Goal: Task Accomplishment & Management: Use online tool/utility

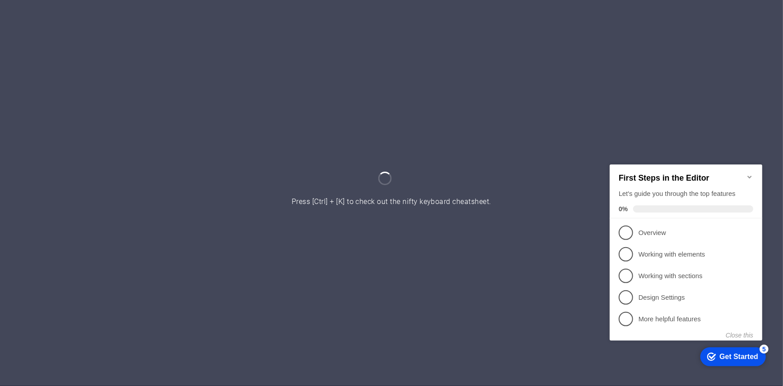
click at [752, 173] on icon "Minimize checklist" at bounding box center [749, 176] width 7 height 7
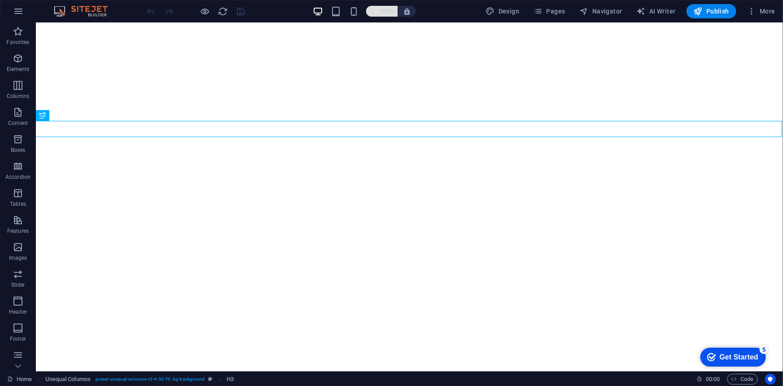
click at [383, 12] on h6 "100%" at bounding box center [387, 11] width 14 height 11
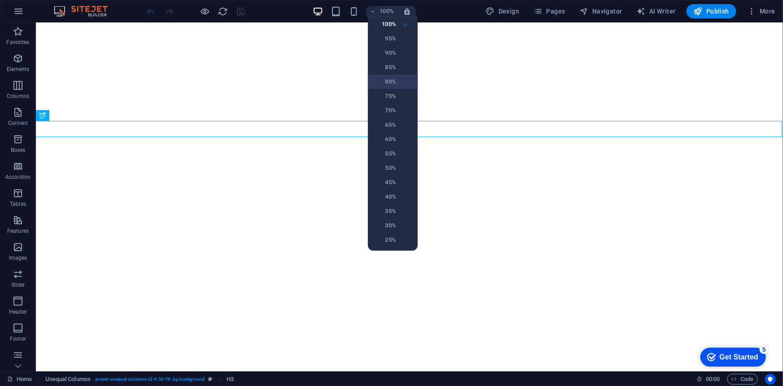
click at [392, 80] on h6 "80%" at bounding box center [385, 81] width 23 height 11
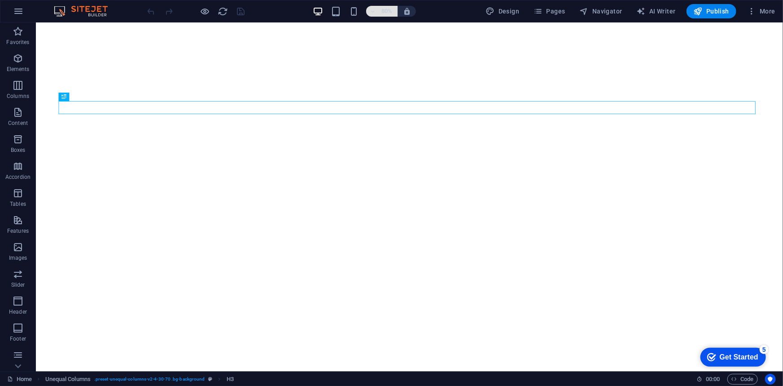
click at [383, 9] on h6 "80%" at bounding box center [387, 11] width 14 height 11
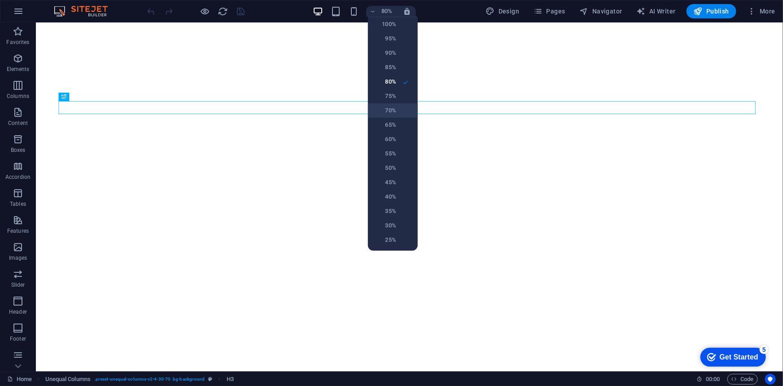
click at [390, 108] on h6 "70%" at bounding box center [385, 110] width 23 height 11
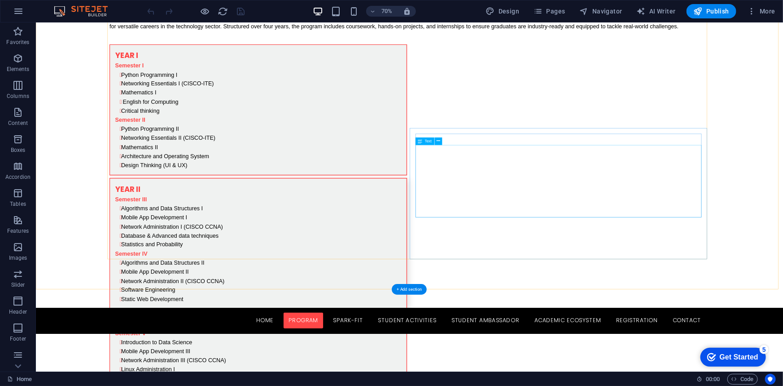
scroll to position [1959, 0]
click at [380, 12] on span "70%" at bounding box center [382, 11] width 24 height 11
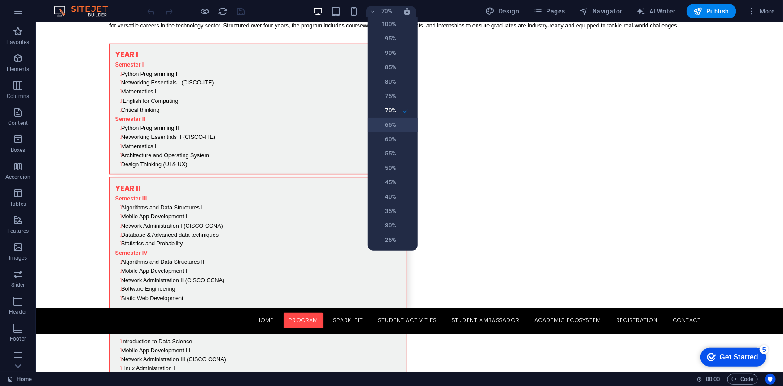
click at [393, 125] on h6 "65%" at bounding box center [385, 124] width 23 height 11
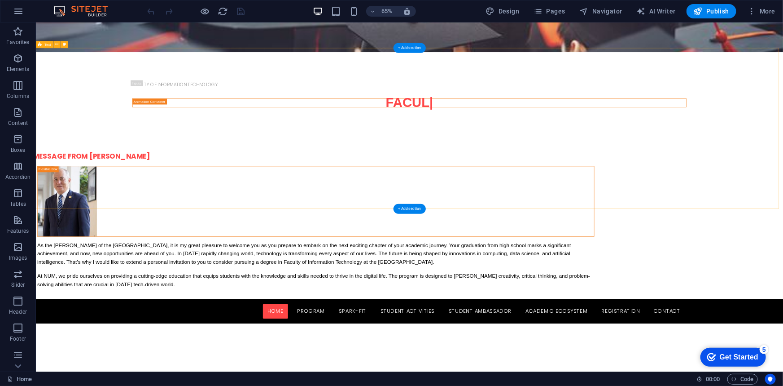
scroll to position [653, 0]
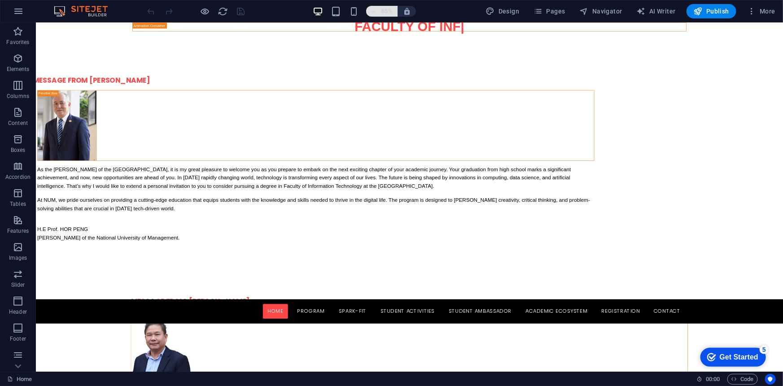
click at [391, 9] on h6 "65%" at bounding box center [387, 11] width 14 height 11
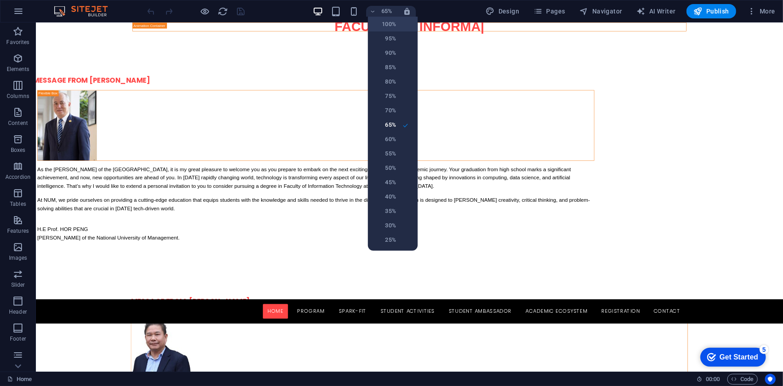
click at [389, 22] on h6 "100%" at bounding box center [385, 24] width 23 height 11
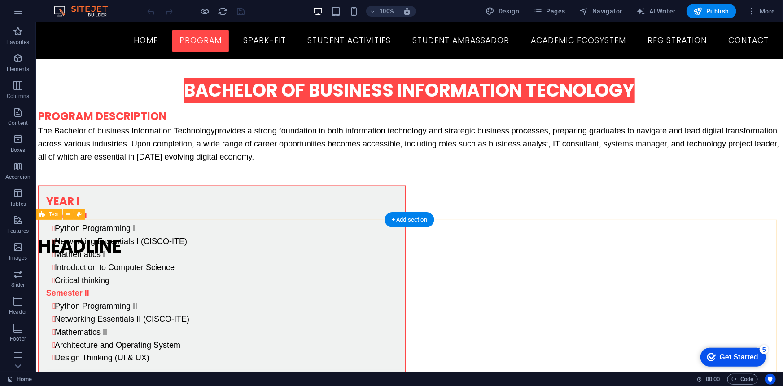
scroll to position [2694, 0]
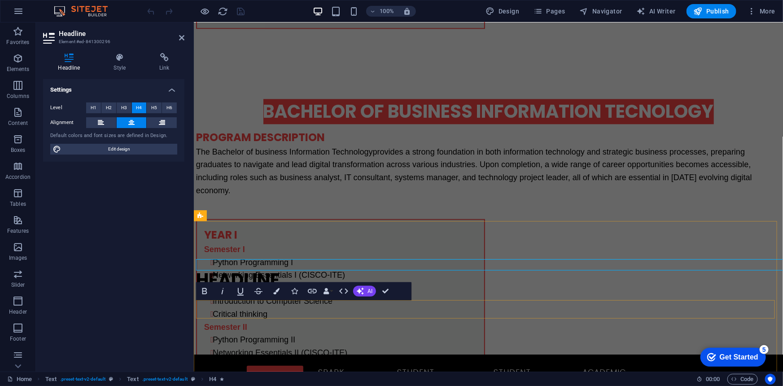
scroll to position [2734, 0]
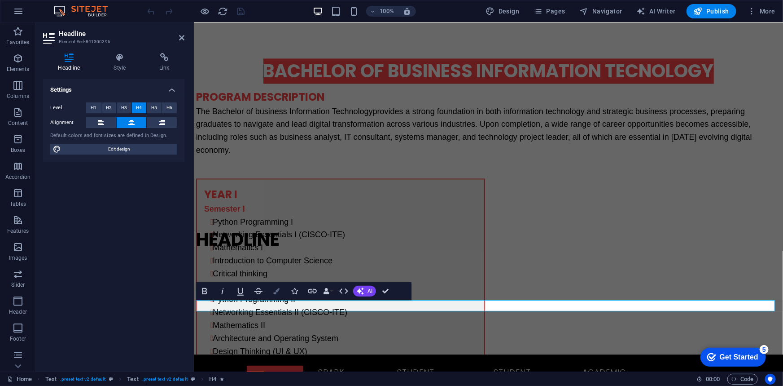
click at [277, 286] on button "Colors" at bounding box center [276, 291] width 17 height 18
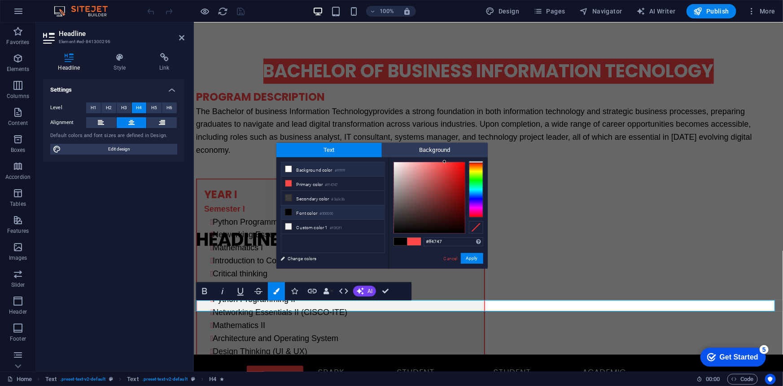
click at [286, 167] on icon at bounding box center [289, 169] width 6 height 6
type input "#ffffff"
click at [474, 255] on button "Apply" at bounding box center [472, 258] width 22 height 11
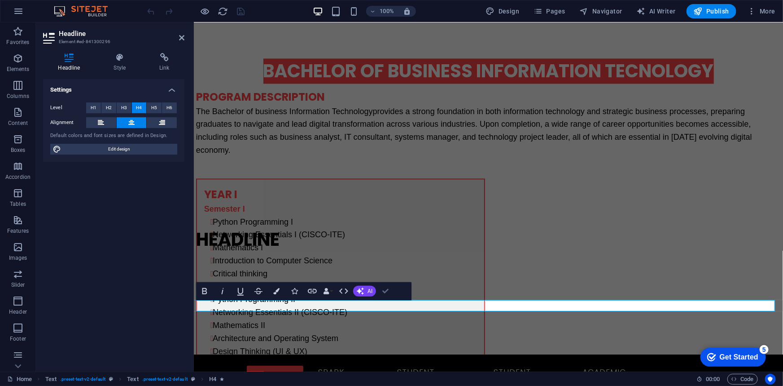
scroll to position [2657, 0]
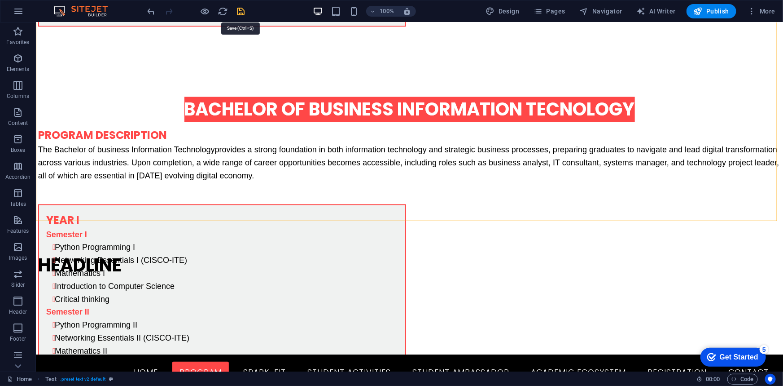
click at [236, 11] on icon "save" at bounding box center [241, 11] width 10 height 10
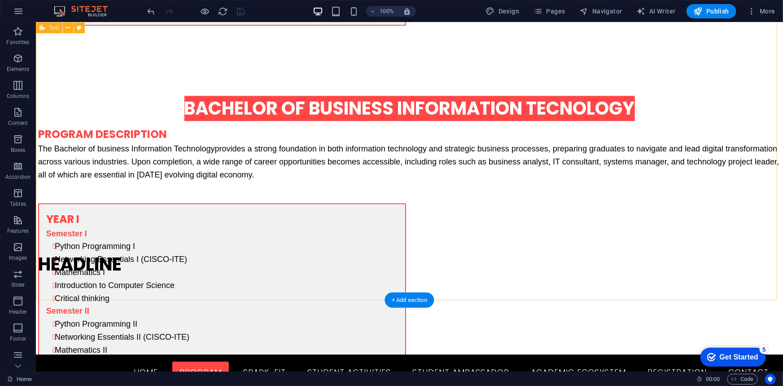
scroll to position [2779, 0]
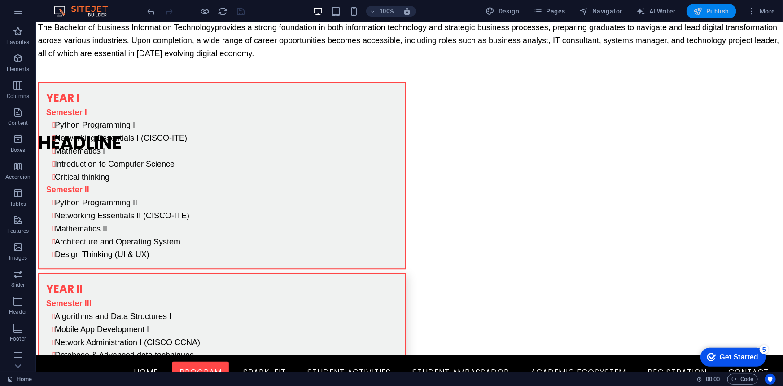
click at [712, 9] on span "Publish" at bounding box center [711, 11] width 35 height 9
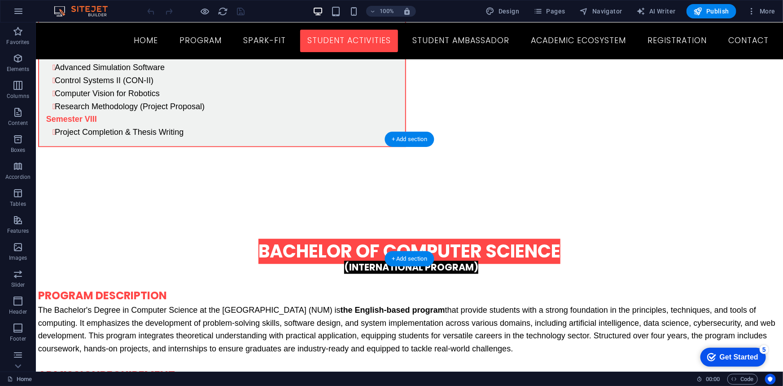
scroll to position [4245, 0]
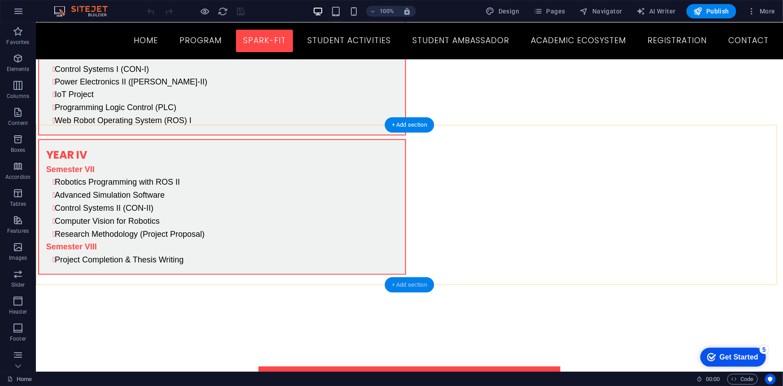
click at [413, 285] on div "+ Add section" at bounding box center [410, 284] width 50 height 15
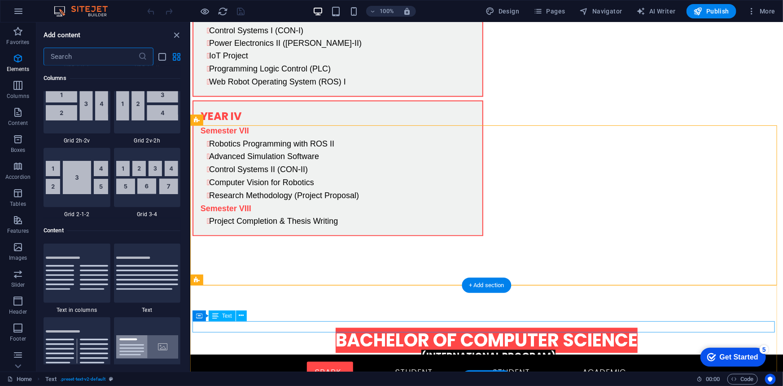
scroll to position [1571, 0]
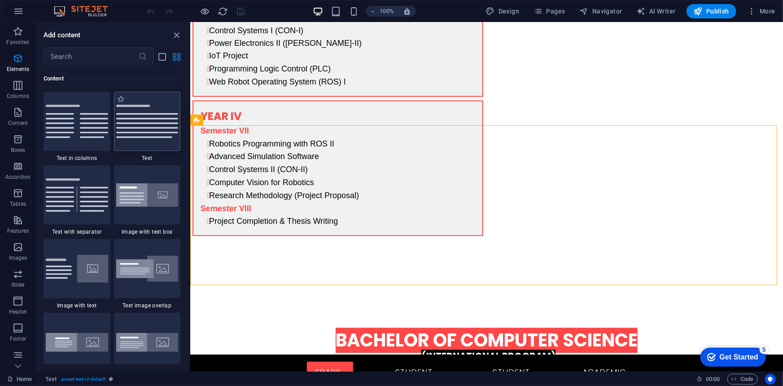
drag, startPoint x: 154, startPoint y: 135, endPoint x: 375, endPoint y: 233, distance: 241.8
click at [154, 135] on img at bounding box center [147, 121] width 62 height 33
click at [190, 135] on div "Drag here to replace the existing content. Press “Ctrl” if you want to create a…" at bounding box center [486, 196] width 593 height 349
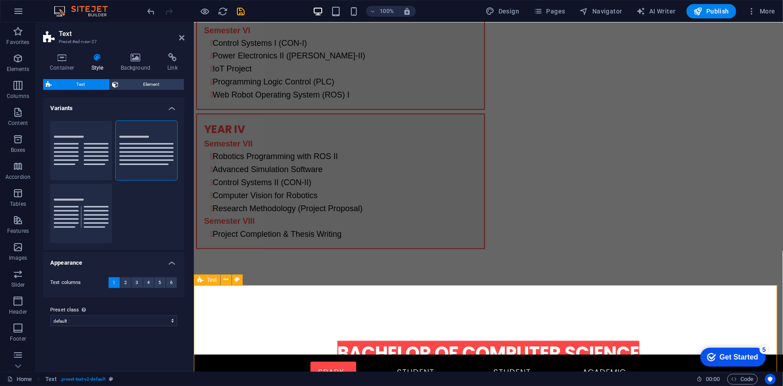
drag, startPoint x: 181, startPoint y: 40, endPoint x: 189, endPoint y: 9, distance: 31.5
click at [181, 40] on icon at bounding box center [181, 37] width 5 height 7
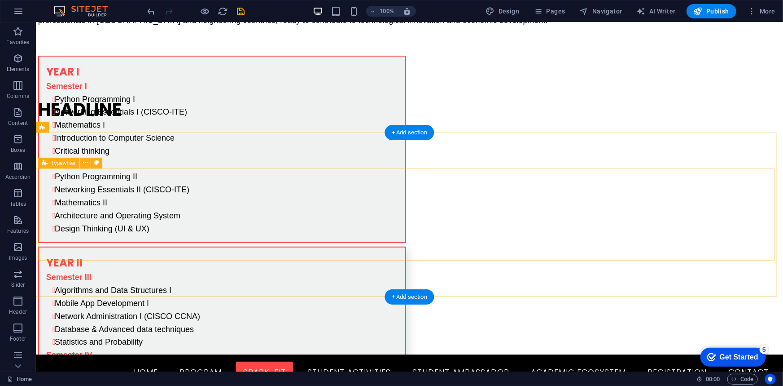
scroll to position [3474, 0]
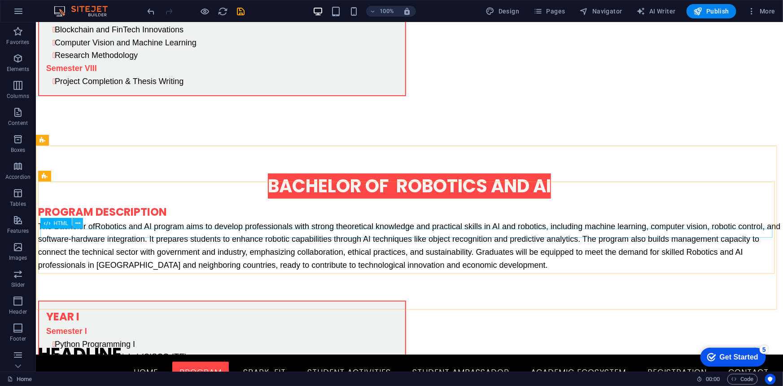
click at [78, 222] on icon at bounding box center [77, 223] width 5 height 9
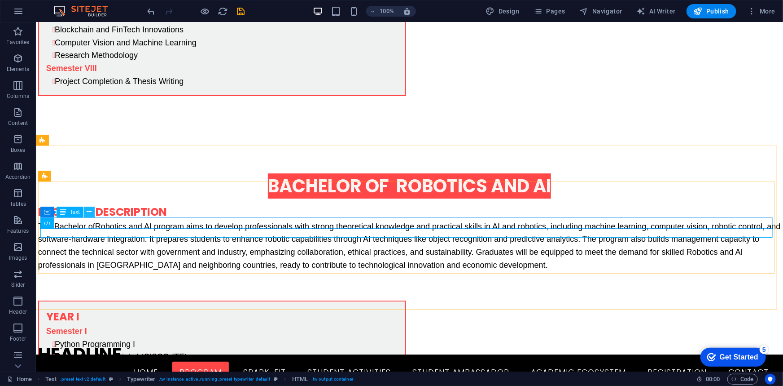
click at [90, 211] on icon at bounding box center [89, 211] width 5 height 9
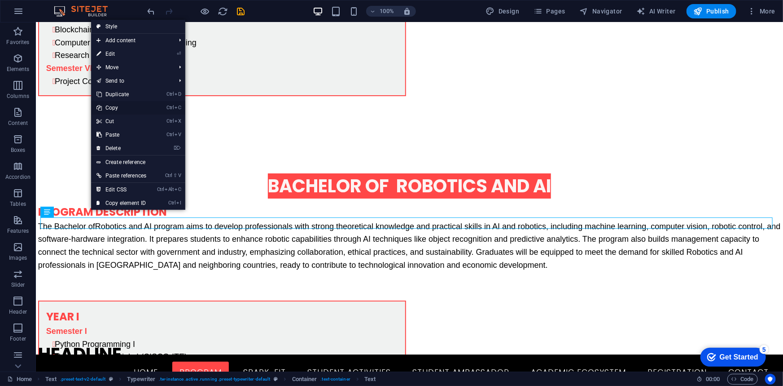
click at [123, 109] on link "Ctrl C Copy" at bounding box center [121, 107] width 61 height 13
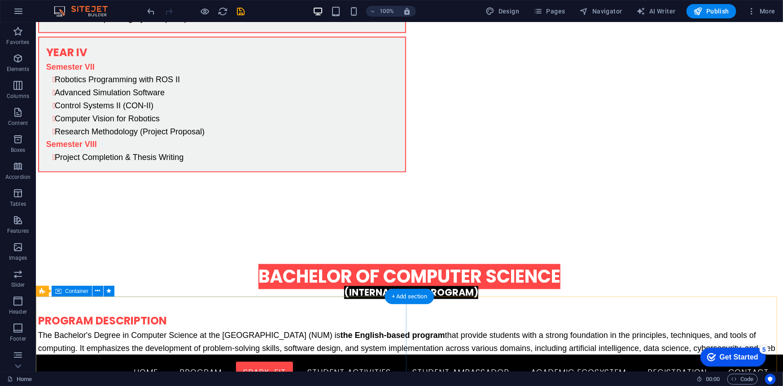
scroll to position [4453, 0]
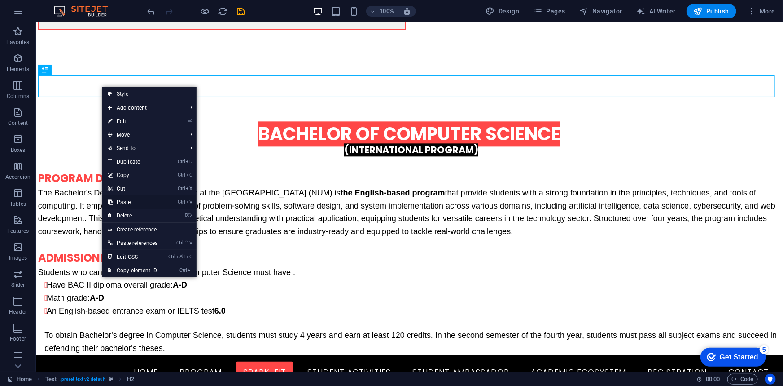
click at [140, 201] on link "Ctrl V Paste" at bounding box center [132, 201] width 61 height 13
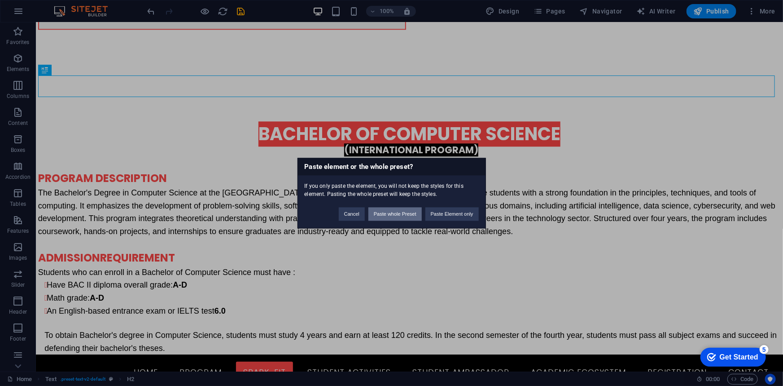
drag, startPoint x: 382, startPoint y: 214, endPoint x: 534, endPoint y: 218, distance: 152.7
click at [382, 214] on button "Paste whole Preset" at bounding box center [395, 213] width 53 height 13
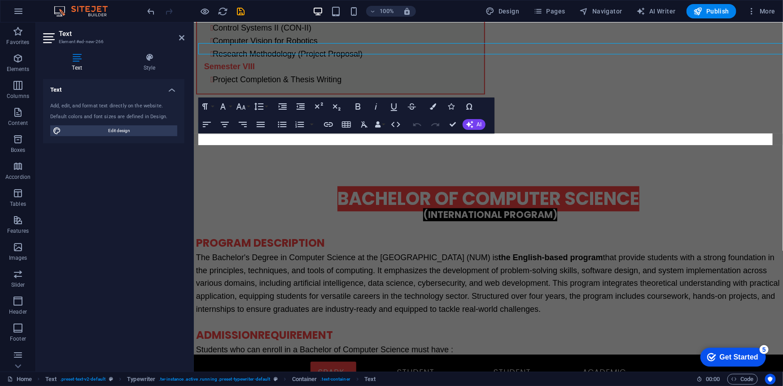
scroll to position [4544, 0]
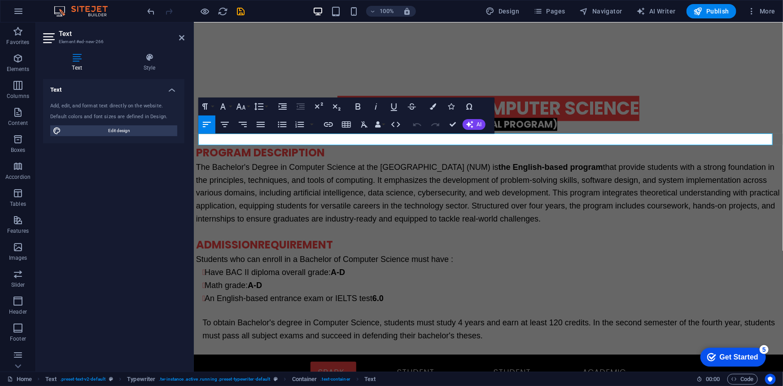
drag, startPoint x: 233, startPoint y: 136, endPoint x: 184, endPoint y: 136, distance: 48.9
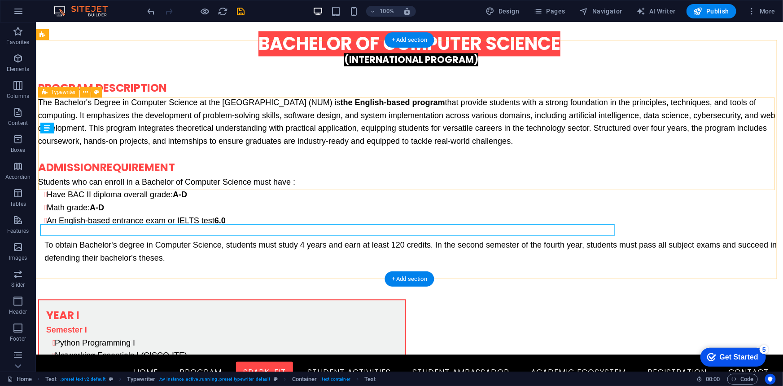
scroll to position [4453, 0]
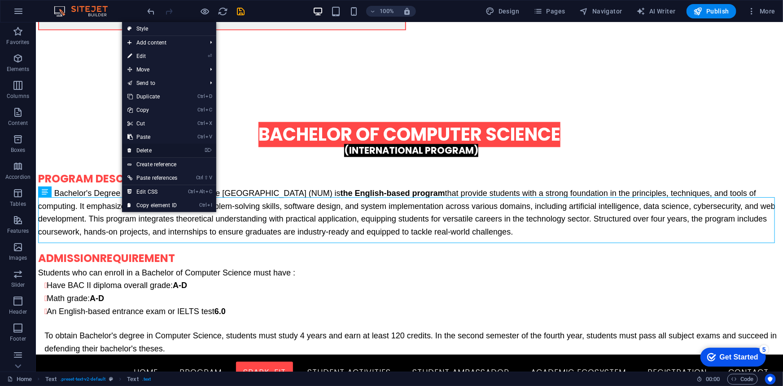
click at [145, 149] on link "⌦ Delete" at bounding box center [152, 150] width 61 height 13
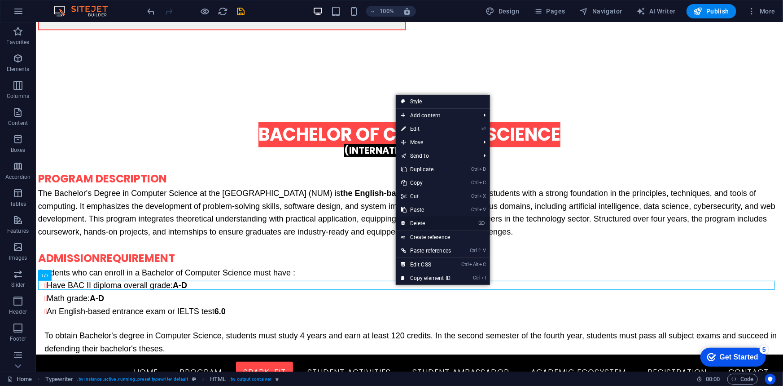
click at [414, 222] on link "⌦ Delete" at bounding box center [426, 222] width 61 height 13
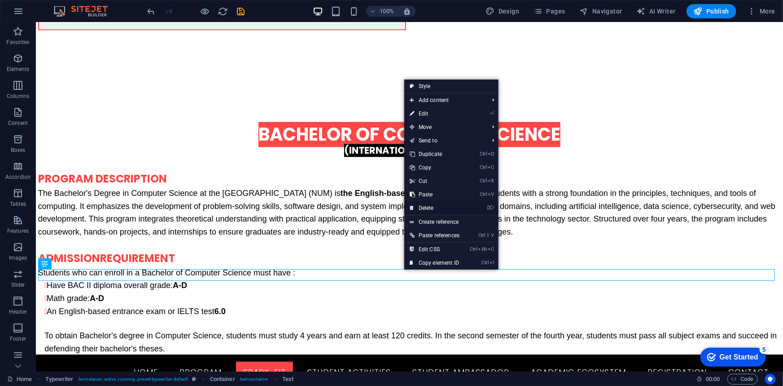
click at [429, 208] on link "⌦ Delete" at bounding box center [435, 207] width 61 height 13
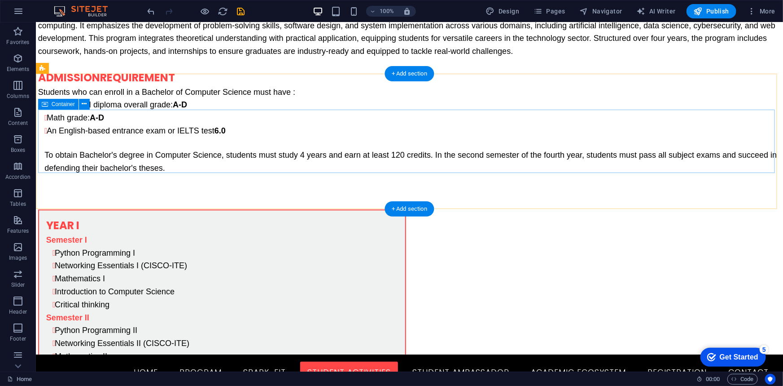
scroll to position [4612, 0]
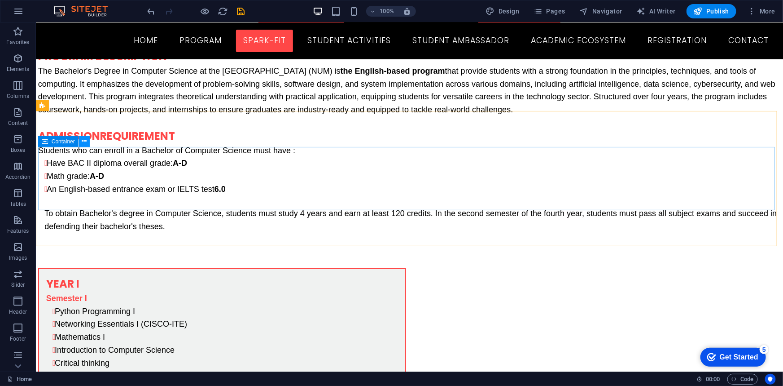
click at [83, 140] on icon at bounding box center [84, 140] width 5 height 9
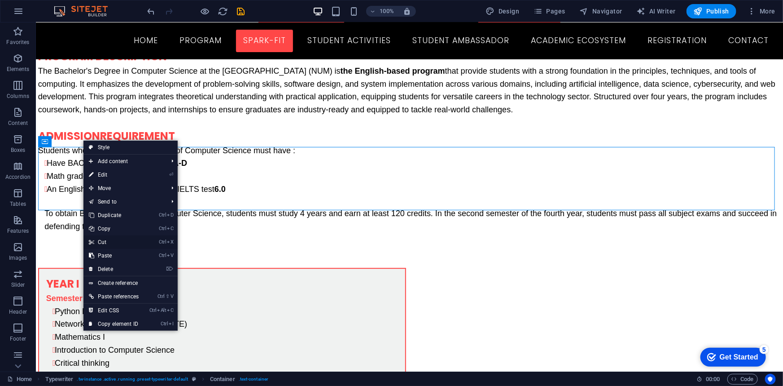
click at [101, 242] on link "Ctrl X Cut" at bounding box center [114, 241] width 61 height 13
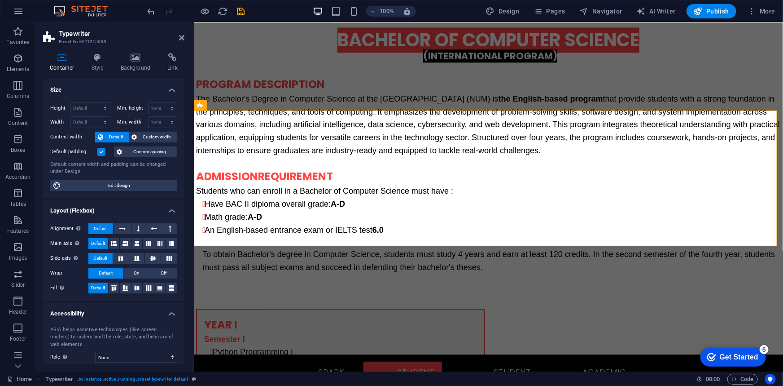
scroll to position [4666, 0]
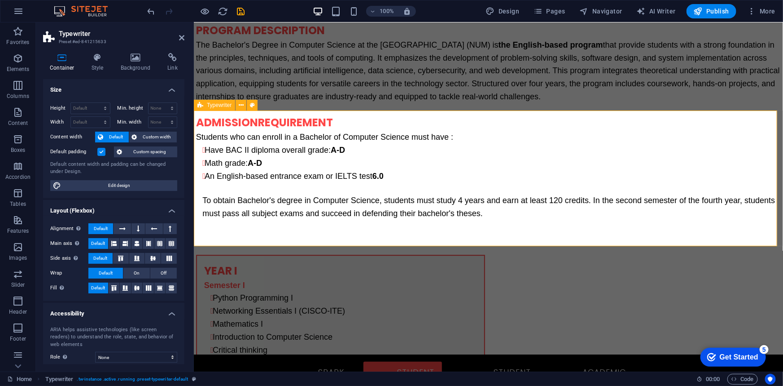
drag, startPoint x: 238, startPoint y: 176, endPoint x: 281, endPoint y: 167, distance: 43.6
drag, startPoint x: 180, startPoint y: 36, endPoint x: 215, endPoint y: 70, distance: 49.2
click at [180, 36] on icon at bounding box center [181, 37] width 5 height 7
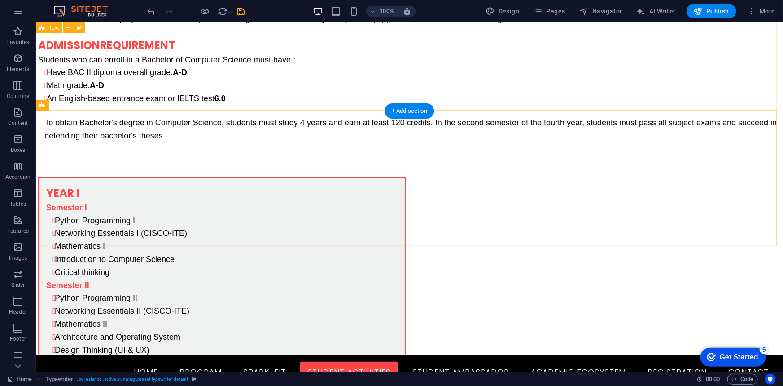
scroll to position [4575, 0]
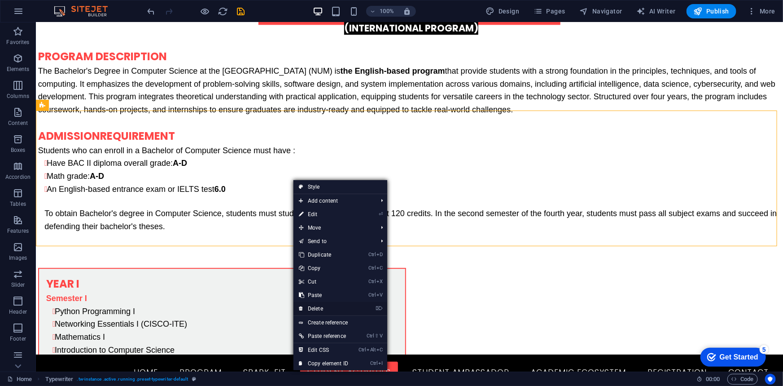
drag, startPoint x: 315, startPoint y: 308, endPoint x: 289, endPoint y: 283, distance: 36.2
click at [315, 308] on link "⌦ Delete" at bounding box center [324, 308] width 60 height 13
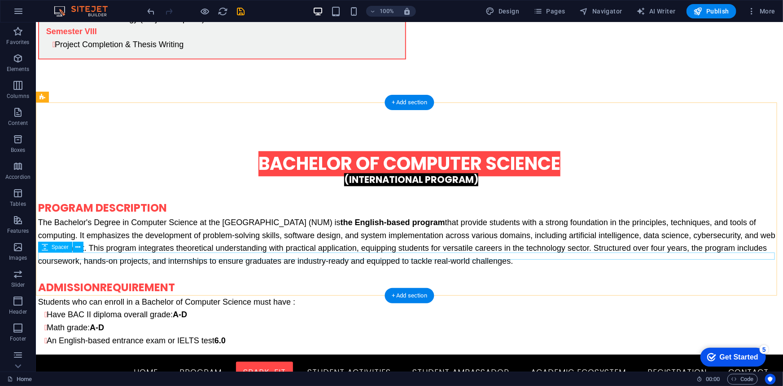
scroll to position [4371, 0]
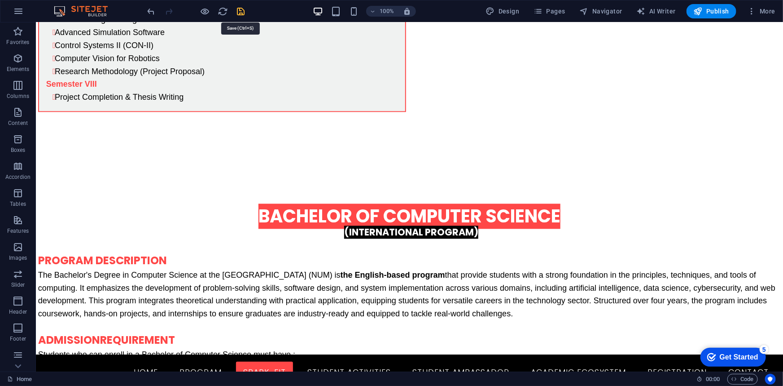
click at [241, 14] on icon "save" at bounding box center [241, 11] width 10 height 10
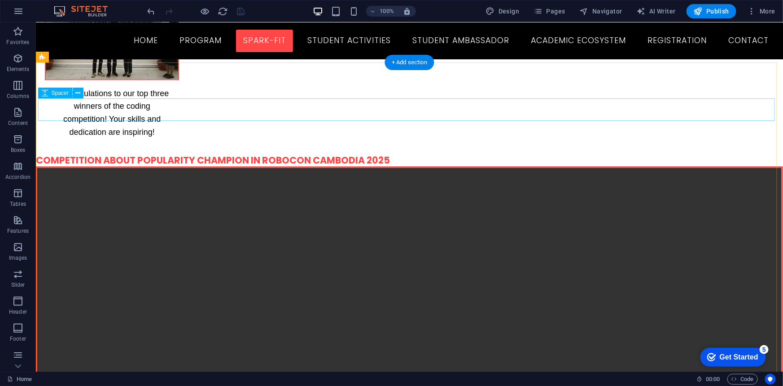
scroll to position [7959, 0]
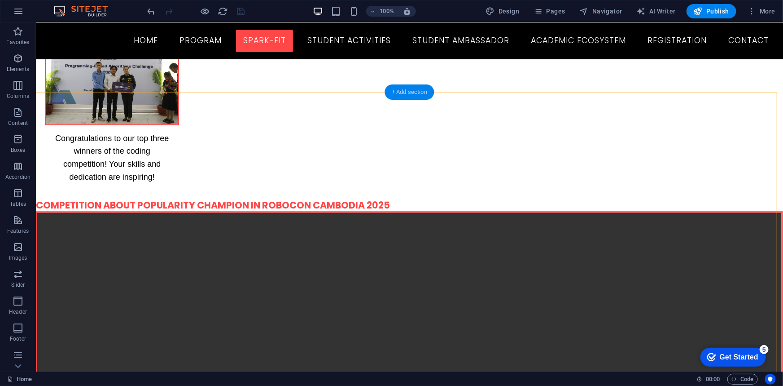
drag, startPoint x: 409, startPoint y: 94, endPoint x: 406, endPoint y: 83, distance: 12.1
click at [409, 94] on div "+ Add section" at bounding box center [410, 91] width 50 height 15
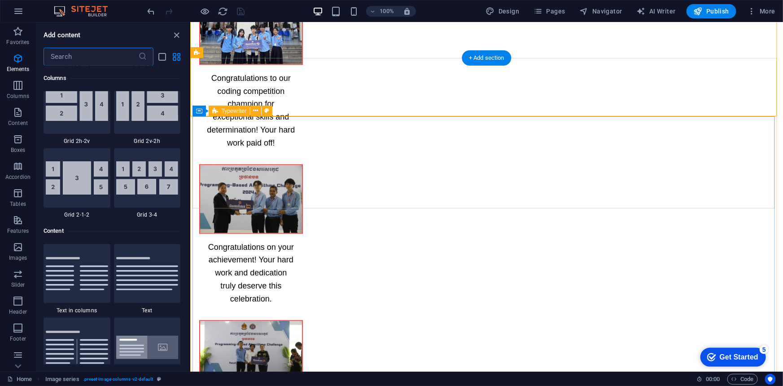
scroll to position [1571, 0]
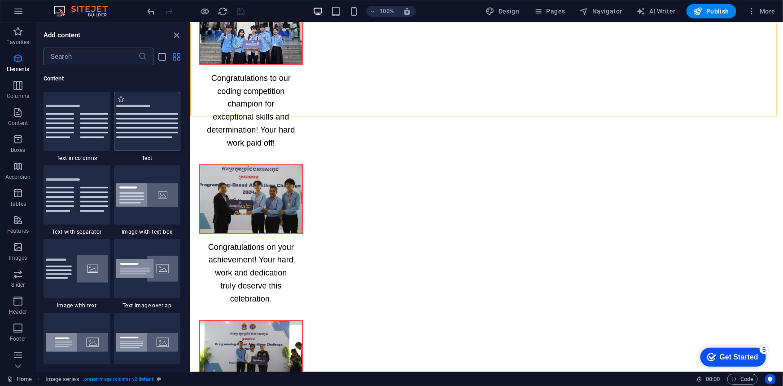
click at [140, 130] on img at bounding box center [147, 121] width 62 height 33
click at [190, 130] on div "Drag here to replace the existing content. Press “Ctrl” if you want to create a…" at bounding box center [486, 196] width 593 height 349
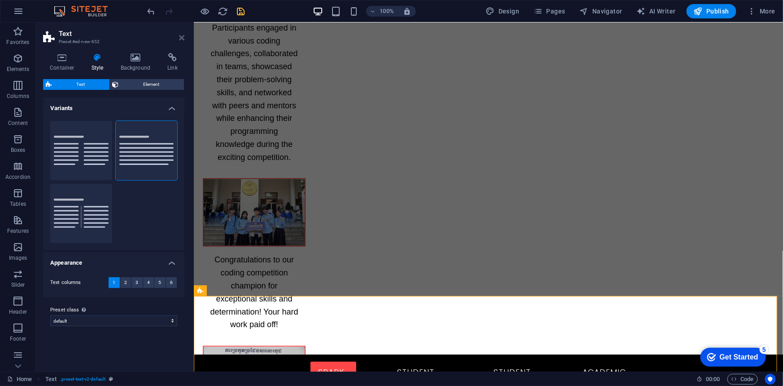
click at [181, 39] on icon at bounding box center [181, 37] width 5 height 7
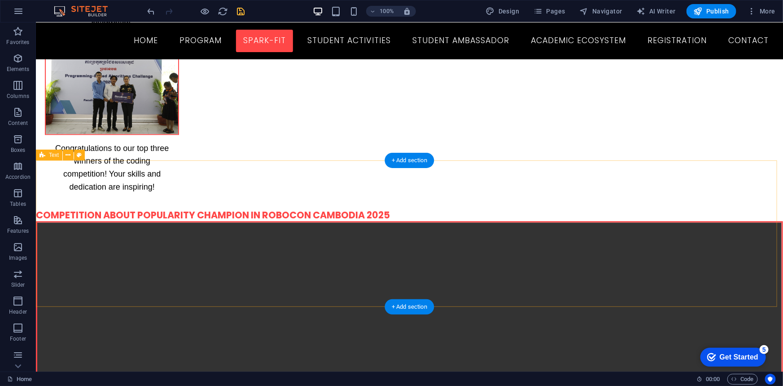
scroll to position [7947, 0]
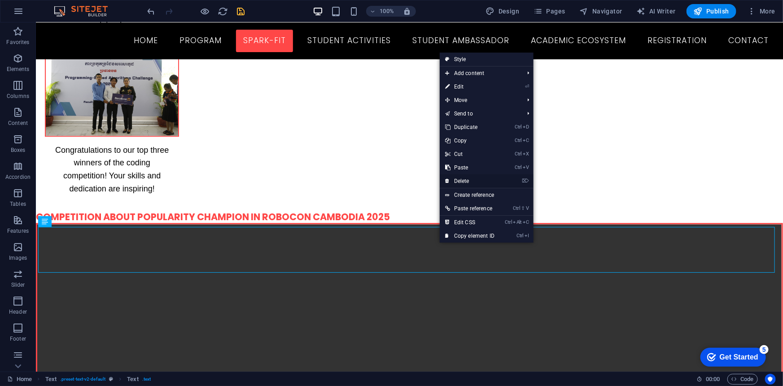
click at [467, 184] on link "⌦ Delete" at bounding box center [470, 180] width 60 height 13
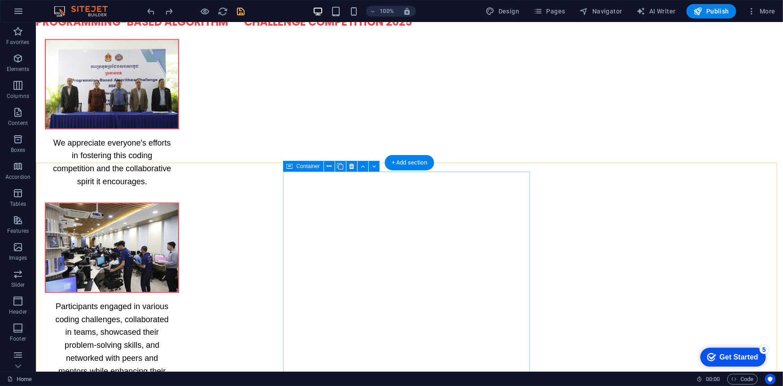
scroll to position [7217, 0]
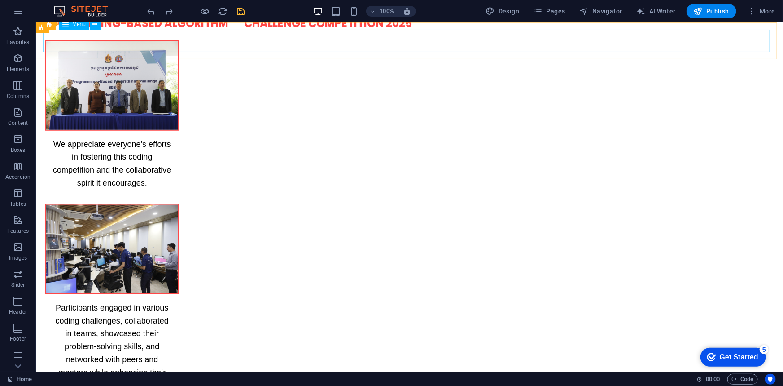
click at [189, 379] on nav "Home Program SPARK-FIT STUDENT ACTIVITIES student ambassador Academic Ecosystem…" at bounding box center [409, 390] width 733 height 22
click at [200, 379] on nav "Home Program SPARK-FIT STUDENT ACTIVITIES student ambassador Academic Ecosystem…" at bounding box center [409, 390] width 733 height 22
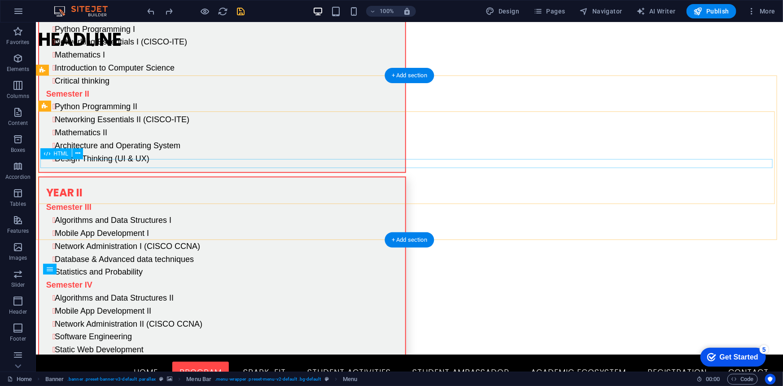
scroll to position [3543, 0]
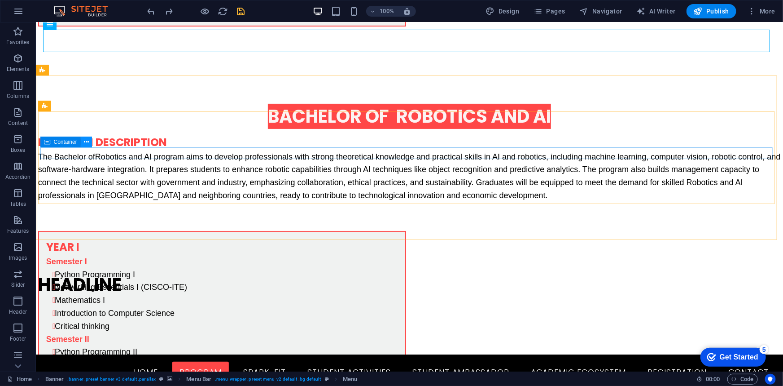
click at [85, 142] on icon at bounding box center [86, 141] width 5 height 9
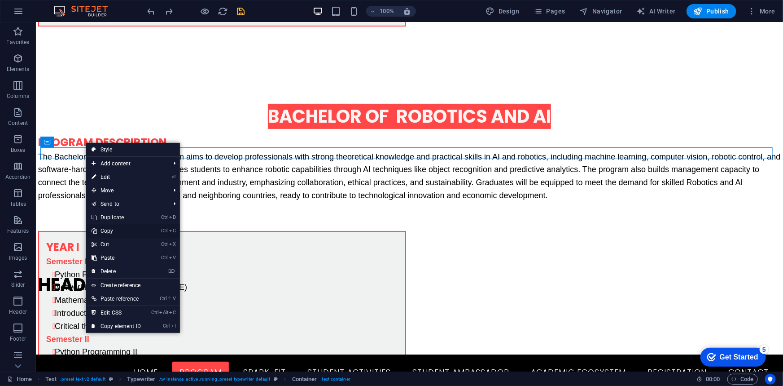
drag, startPoint x: 106, startPoint y: 231, endPoint x: 130, endPoint y: 224, distance: 24.9
click at [106, 231] on link "Ctrl C Copy" at bounding box center [116, 230] width 60 height 13
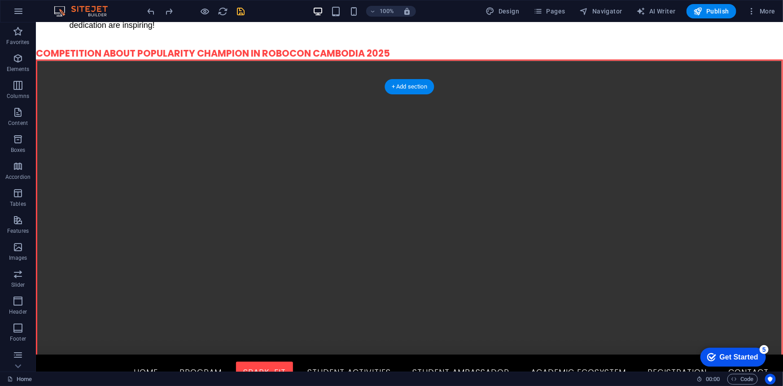
scroll to position [7907, 0]
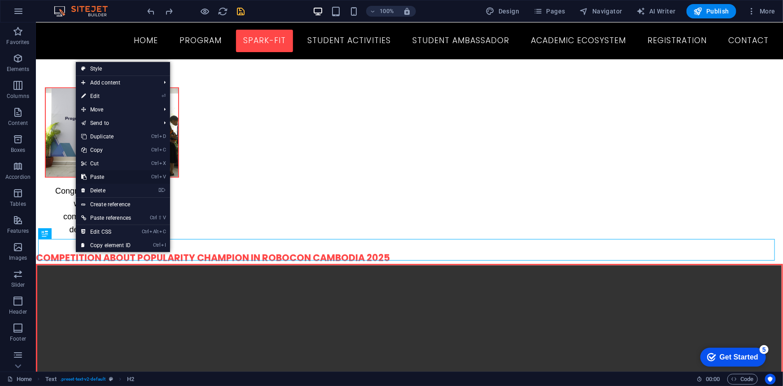
click at [102, 175] on link "Ctrl V Paste" at bounding box center [106, 176] width 61 height 13
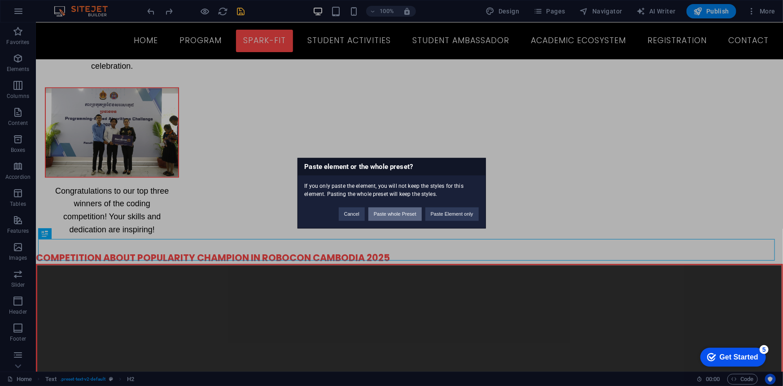
drag, startPoint x: 400, startPoint y: 212, endPoint x: 485, endPoint y: 191, distance: 87.4
click at [400, 212] on button "Paste whole Preset" at bounding box center [395, 213] width 53 height 13
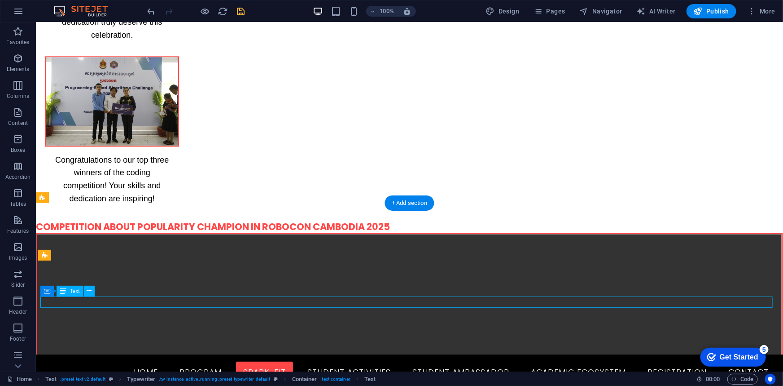
scroll to position [7685, 0]
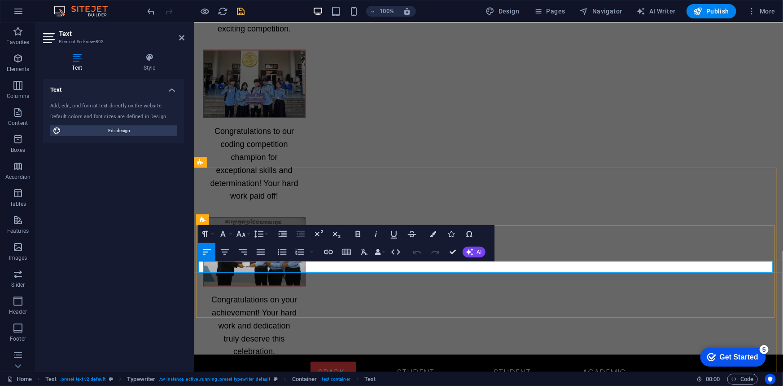
drag, startPoint x: 181, startPoint y: 36, endPoint x: 151, endPoint y: 19, distance: 34.6
click at [181, 36] on icon at bounding box center [181, 37] width 5 height 7
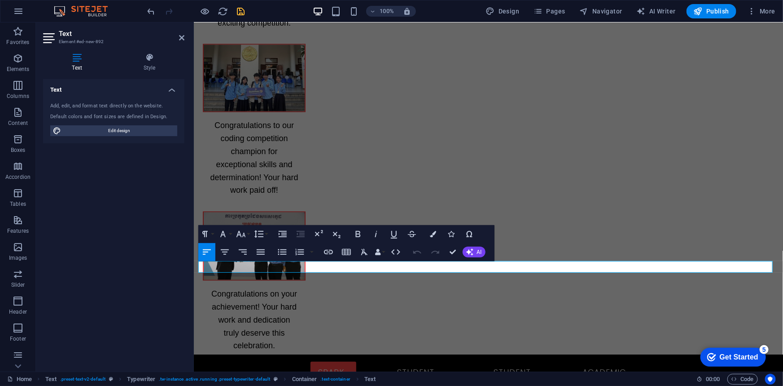
scroll to position [7870, 0]
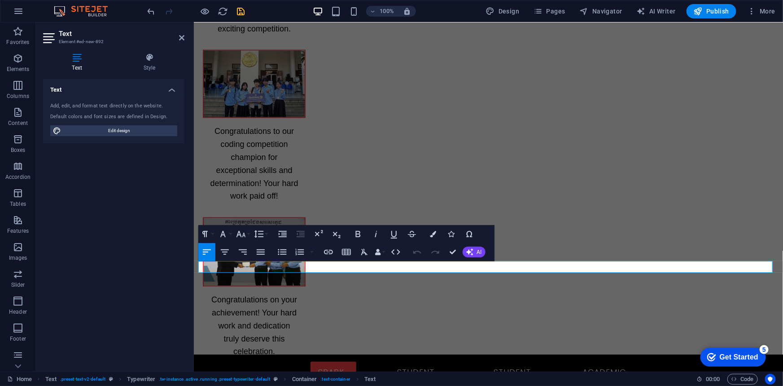
drag, startPoint x: 313, startPoint y: 265, endPoint x: 384, endPoint y: 294, distance: 76.5
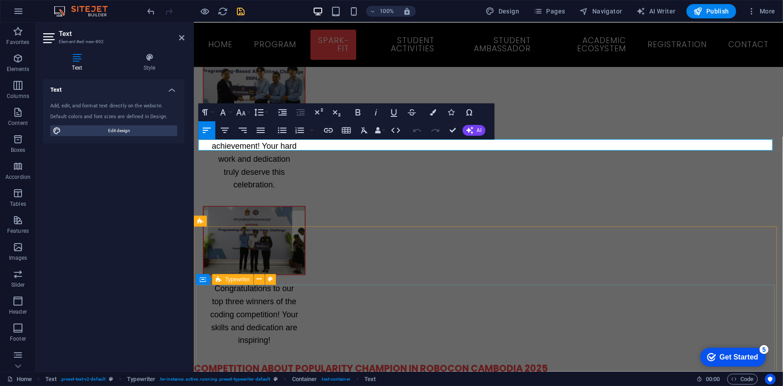
scroll to position [7767, 0]
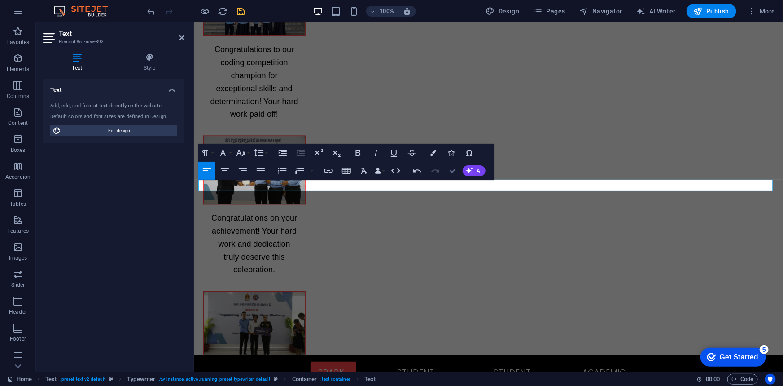
drag, startPoint x: 450, startPoint y: 171, endPoint x: 518, endPoint y: 162, distance: 68.3
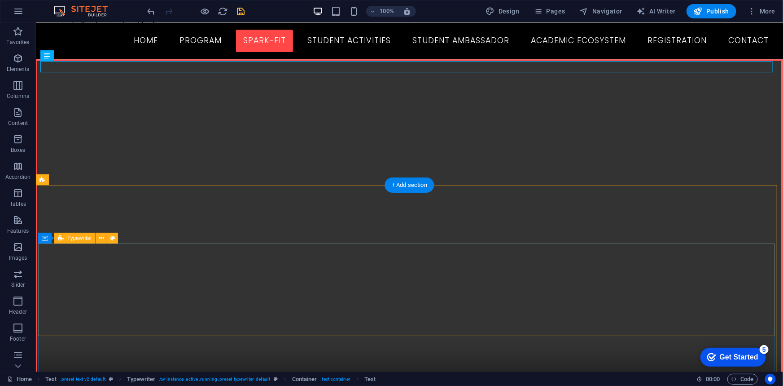
scroll to position [8068, 0]
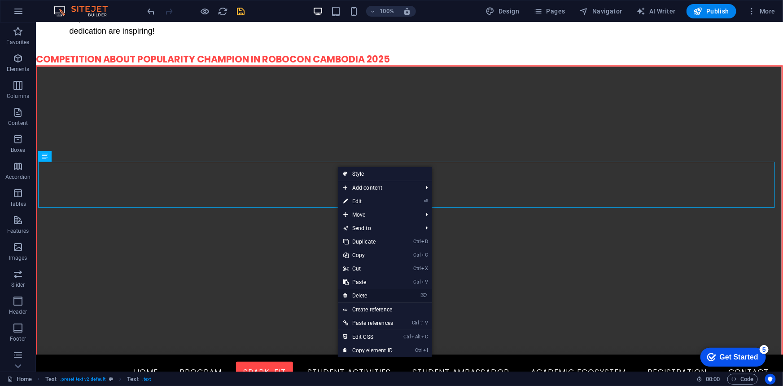
click at [368, 294] on link "⌦ Delete" at bounding box center [368, 295] width 61 height 13
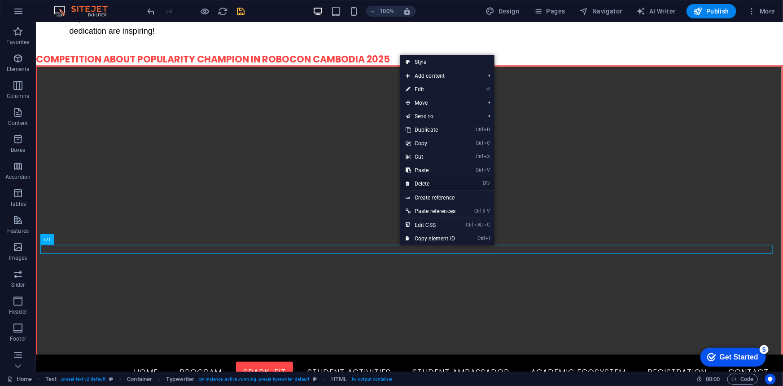
drag, startPoint x: 423, startPoint y: 184, endPoint x: 390, endPoint y: 163, distance: 39.0
click at [423, 184] on link "⌦ Delete" at bounding box center [430, 183] width 61 height 13
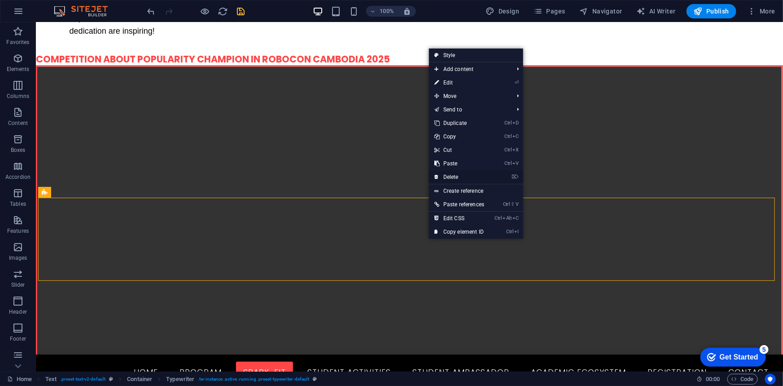
click at [458, 177] on link "⌦ Delete" at bounding box center [459, 176] width 61 height 13
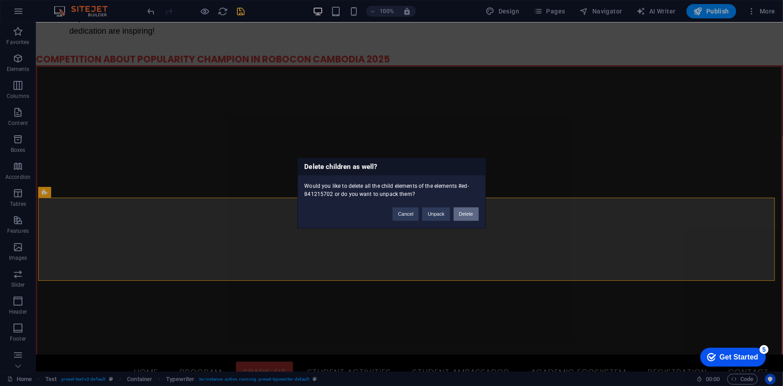
click at [471, 214] on button "Delete" at bounding box center [466, 213] width 25 height 13
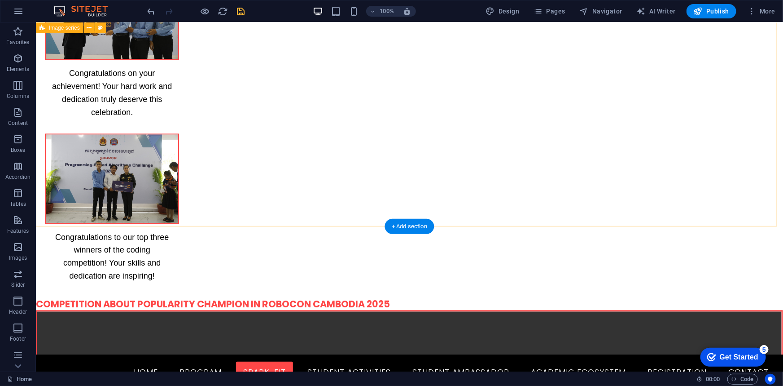
scroll to position [7905, 0]
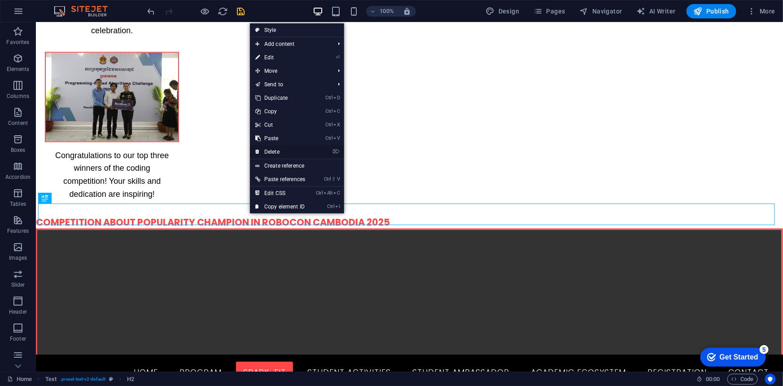
click at [271, 153] on link "⌦ Delete" at bounding box center [280, 151] width 61 height 13
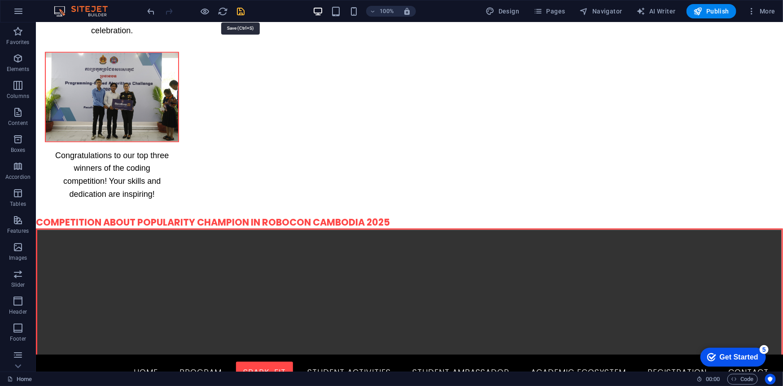
click at [239, 9] on icon "save" at bounding box center [241, 11] width 10 height 10
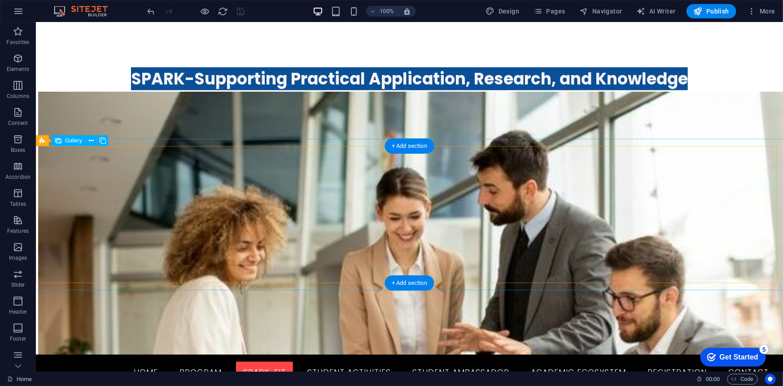
scroll to position [5660, 0]
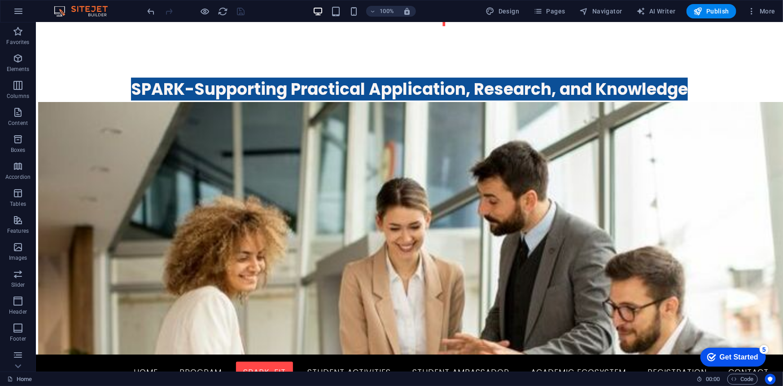
click at [243, 13] on div at bounding box center [196, 11] width 101 height 14
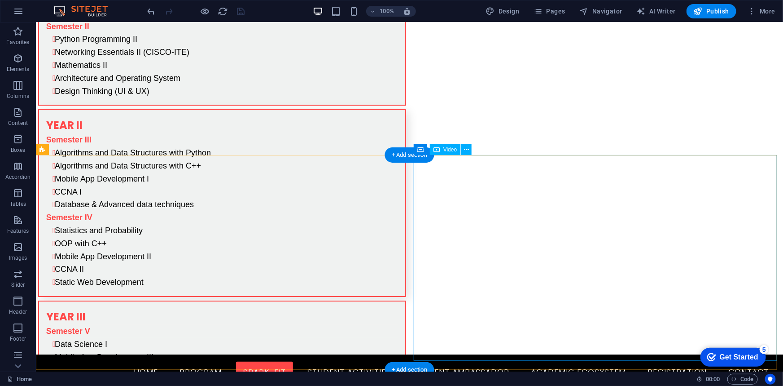
scroll to position [4925, 0]
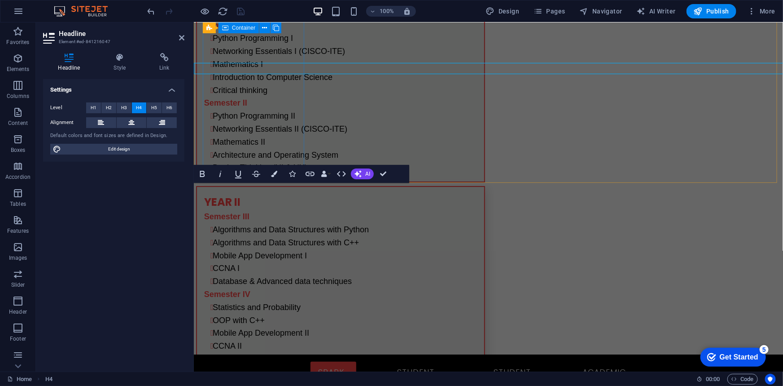
scroll to position [5006, 0]
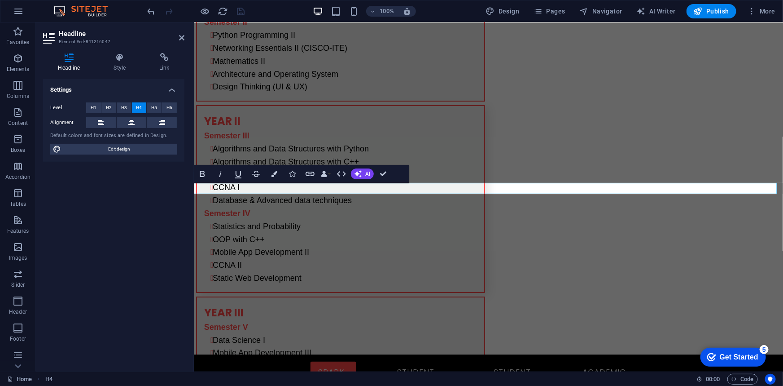
drag, startPoint x: 261, startPoint y: 186, endPoint x: 199, endPoint y: 185, distance: 62.4
copy span "Competition"
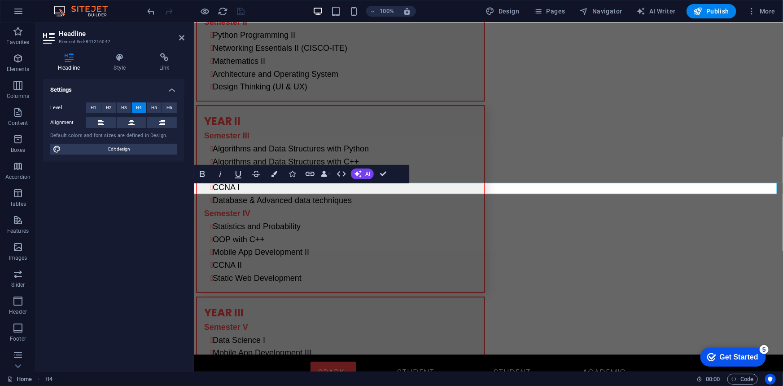
drag, startPoint x: 264, startPoint y: 186, endPoint x: 197, endPoint y: 188, distance: 66.9
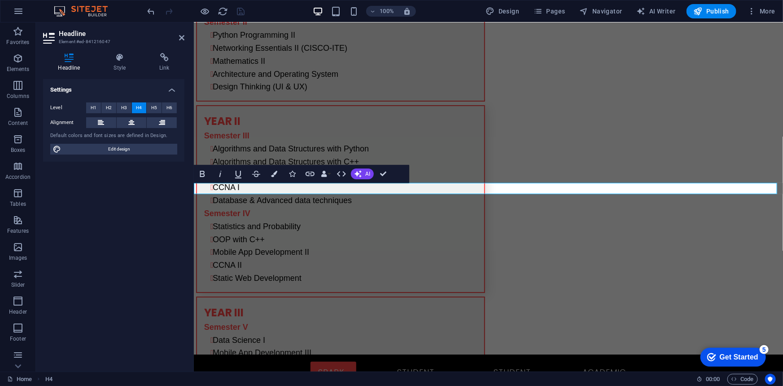
drag, startPoint x: 365, startPoint y: 186, endPoint x: 313, endPoint y: 185, distance: 52.1
drag, startPoint x: 386, startPoint y: 172, endPoint x: 739, endPoint y: 150, distance: 353.6
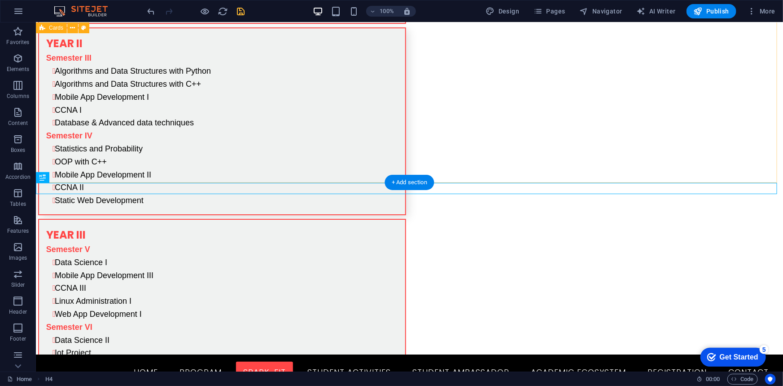
scroll to position [4887, 0]
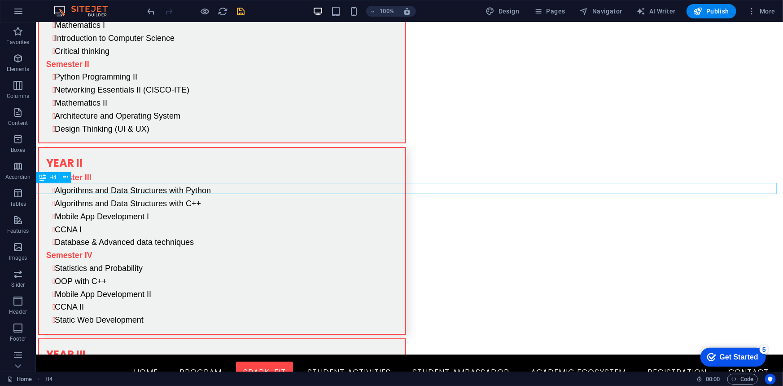
scroll to position [4988, 0]
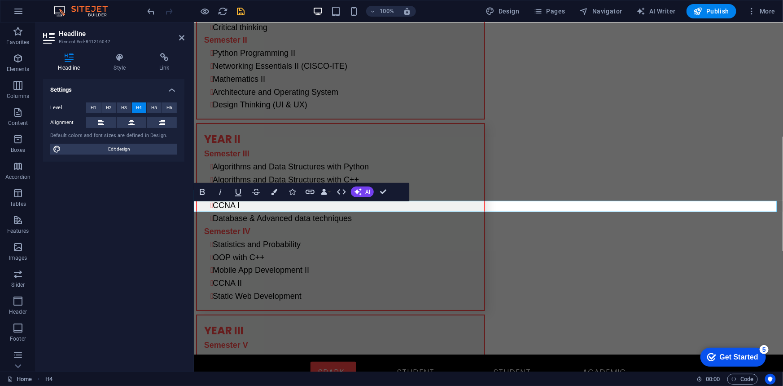
drag, startPoint x: 312, startPoint y: 205, endPoint x: 249, endPoint y: 204, distance: 62.9
drag, startPoint x: 387, startPoint y: 193, endPoint x: 464, endPoint y: 179, distance: 79.0
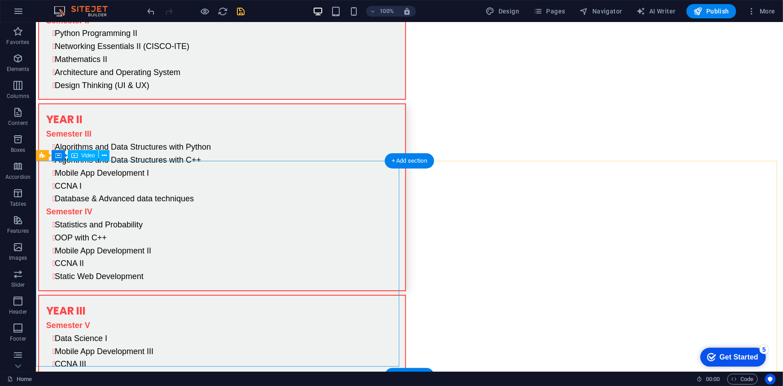
scroll to position [4950, 0]
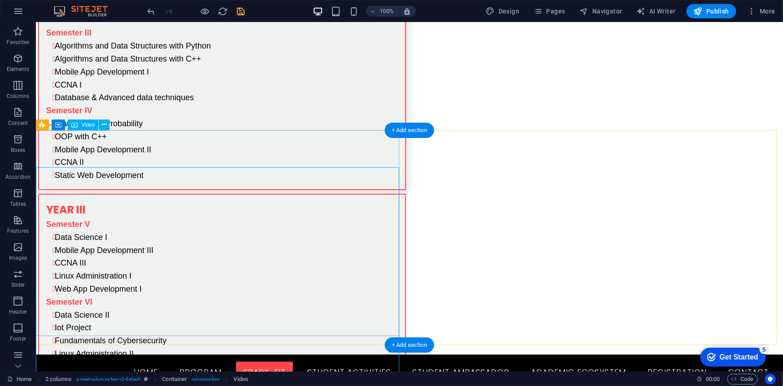
select select "%"
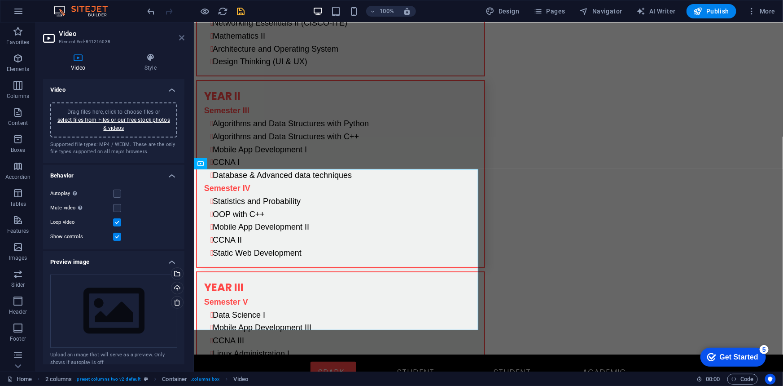
click at [180, 39] on icon at bounding box center [181, 37] width 5 height 7
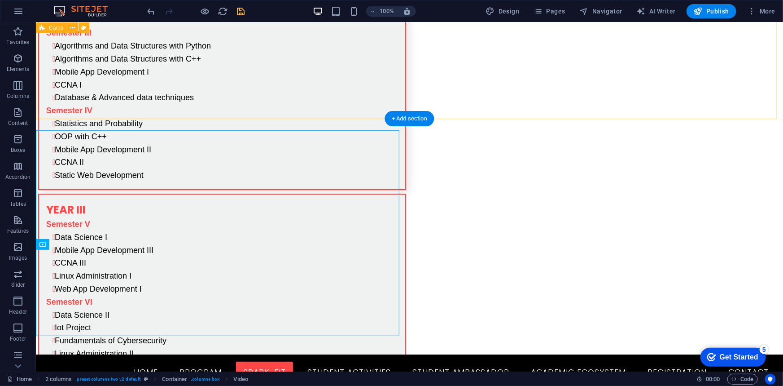
scroll to position [4950, 0]
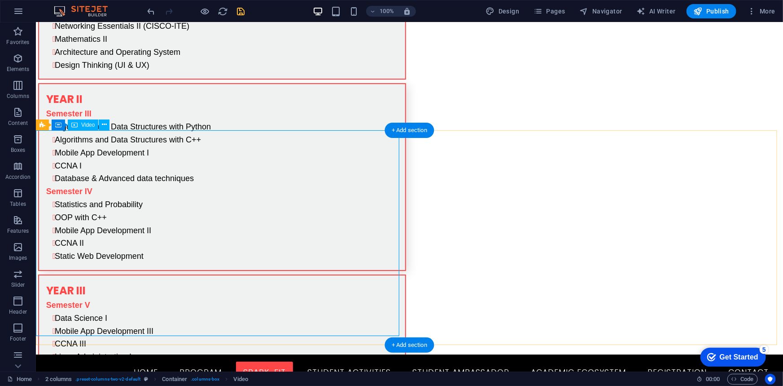
drag, startPoint x: 282, startPoint y: 229, endPoint x: 305, endPoint y: 229, distance: 22.9
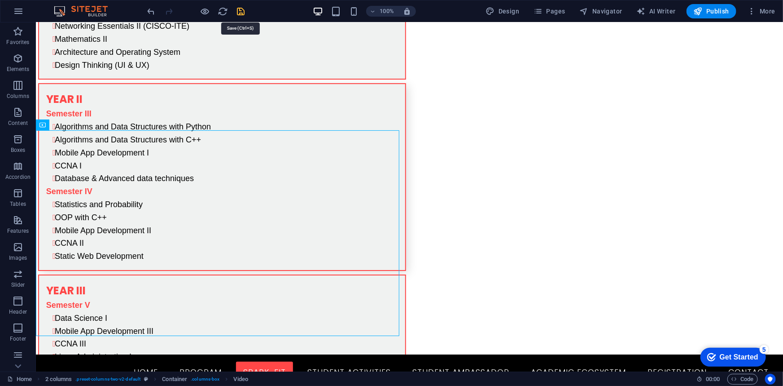
click at [239, 12] on icon "save" at bounding box center [241, 11] width 10 height 10
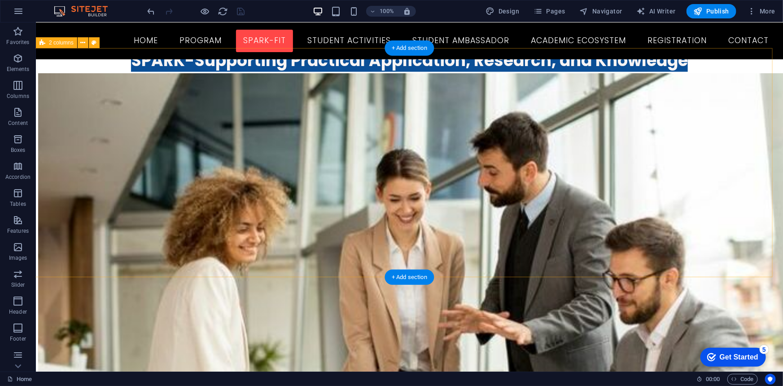
scroll to position [5558, 0]
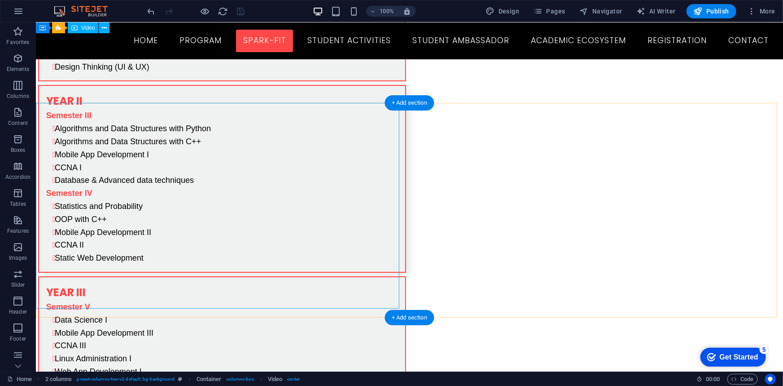
scroll to position [4950, 0]
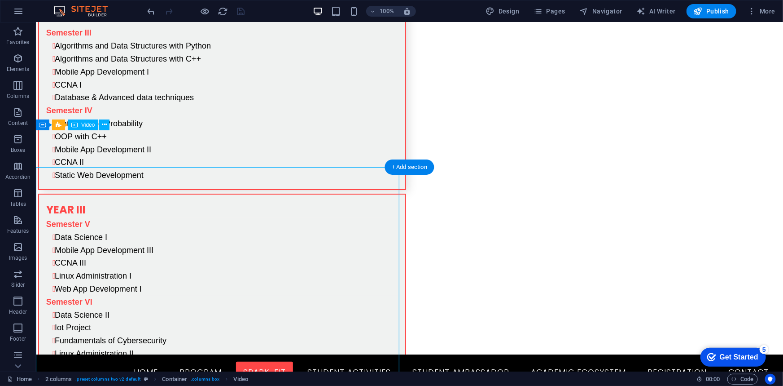
select select "%"
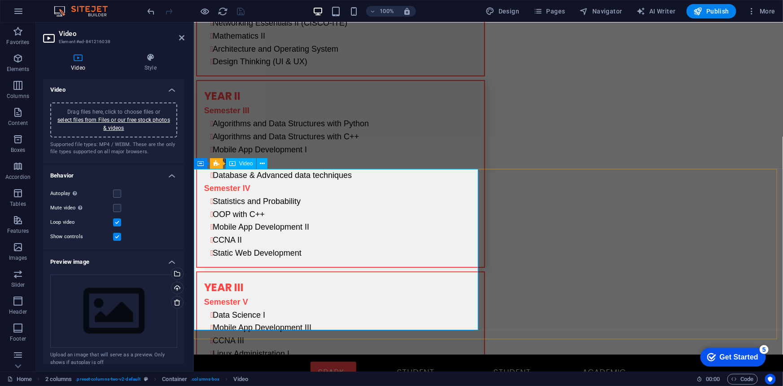
click at [180, 34] on icon at bounding box center [181, 37] width 5 height 7
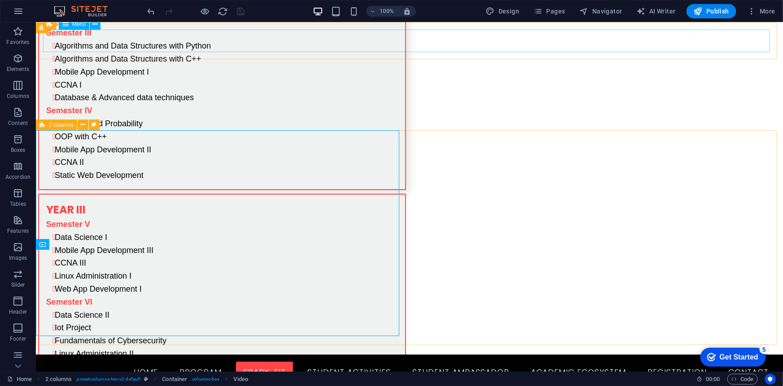
scroll to position [4950, 0]
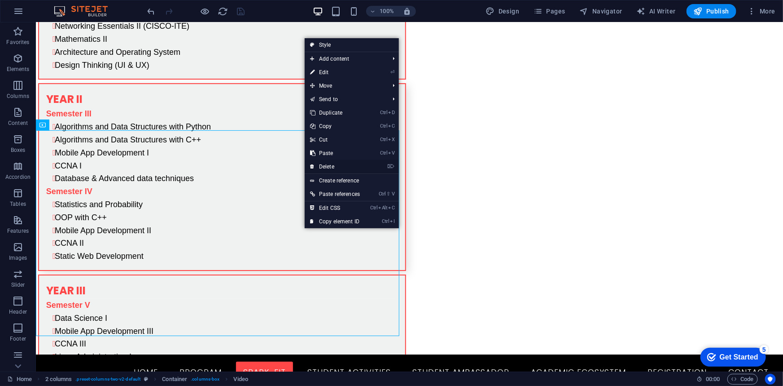
click at [327, 167] on link "⌦ Delete" at bounding box center [335, 166] width 61 height 13
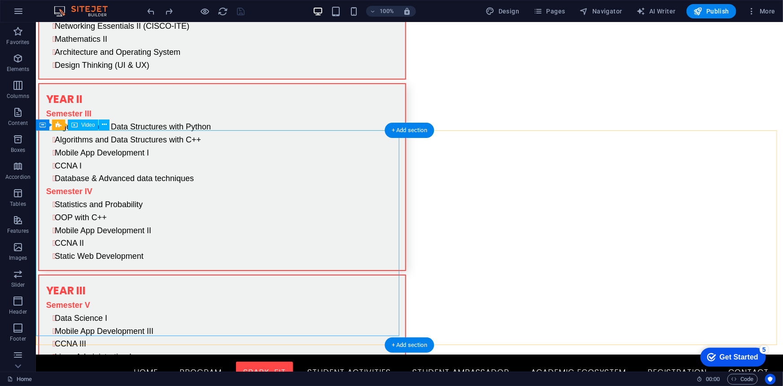
select select "%"
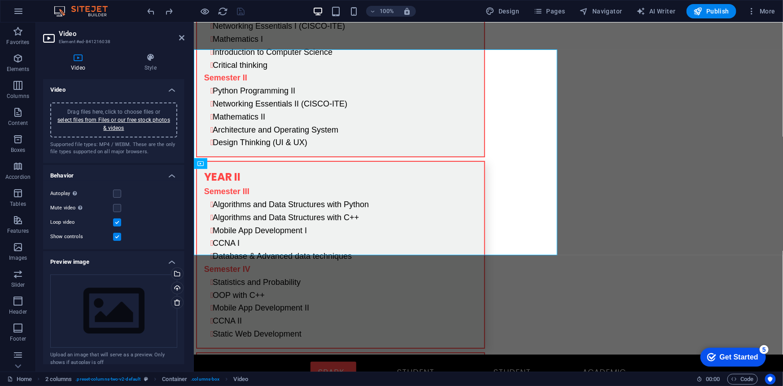
scroll to position [5031, 0]
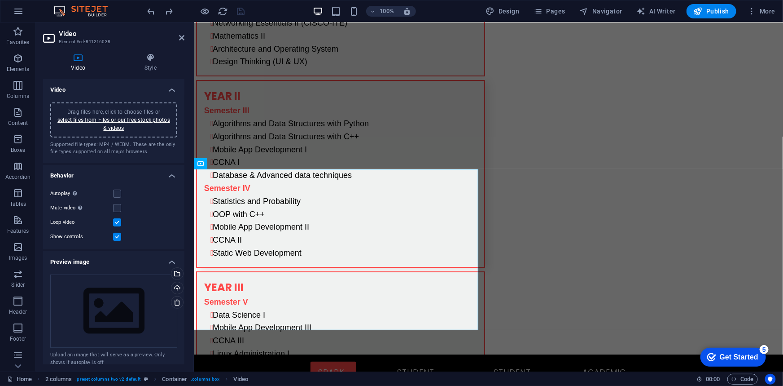
click at [135, 124] on div "Drag files here, click to choose files or select files from Files or our free s…" at bounding box center [114, 120] width 116 height 24
click at [180, 36] on icon at bounding box center [181, 37] width 5 height 7
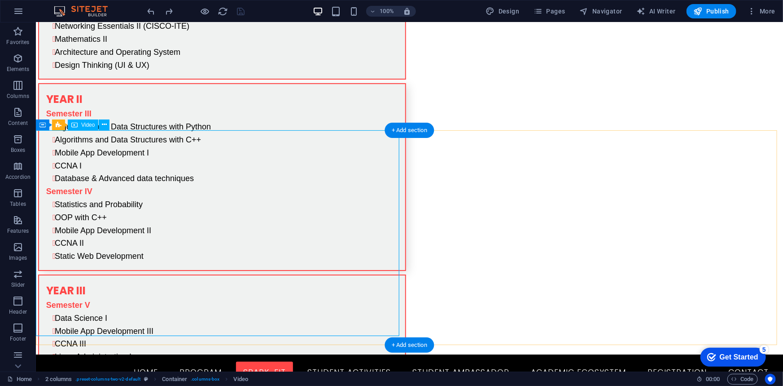
select select "%"
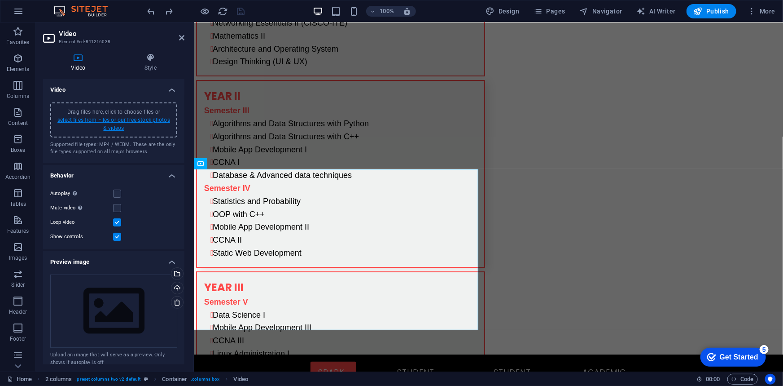
click at [150, 119] on link "select files from Files or our free stock photos & videos" at bounding box center [113, 124] width 113 height 14
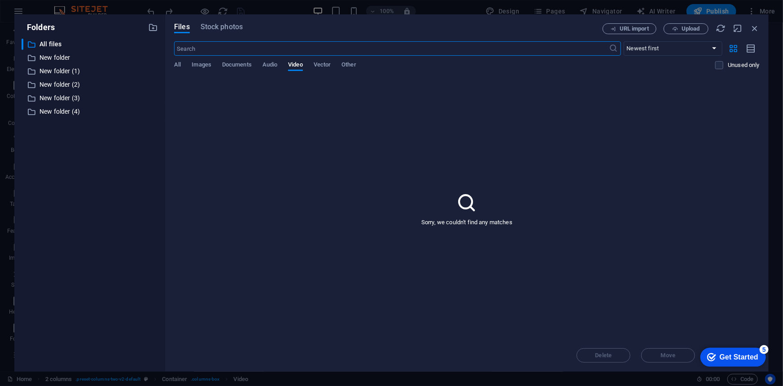
scroll to position [5844, 0]
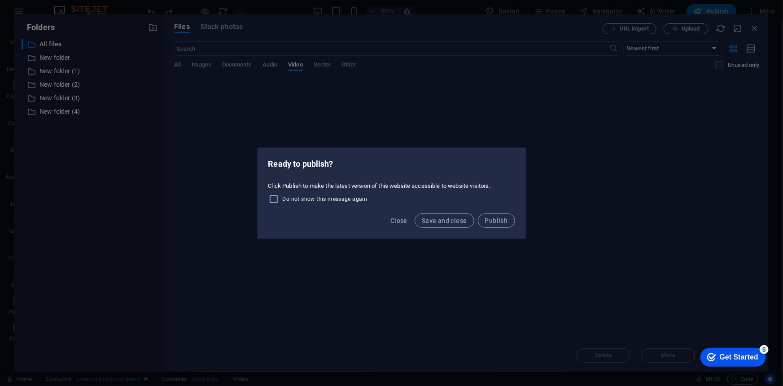
click at [603, 277] on div "Ready to publish? Click Publish to make the latest version of this website acce…" at bounding box center [391, 193] width 783 height 386
click at [400, 220] on span "Close" at bounding box center [399, 220] width 17 height 7
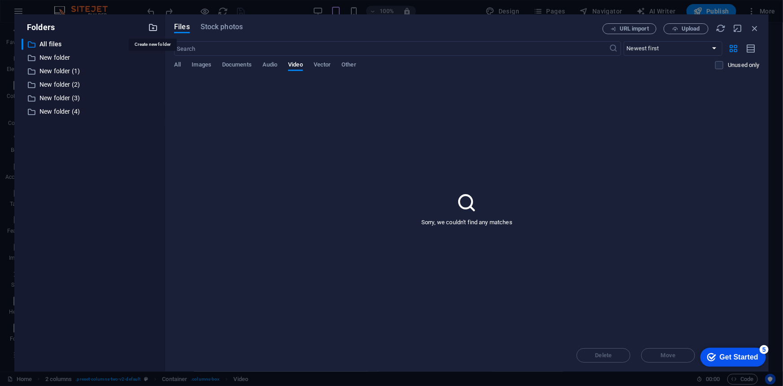
click at [154, 27] on icon "button" at bounding box center [153, 27] width 10 height 10
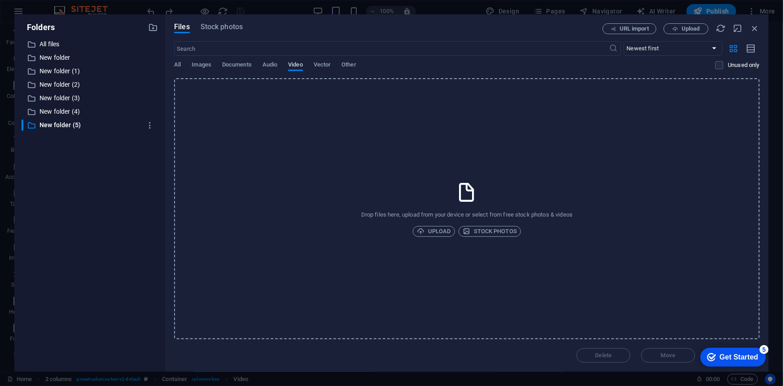
click at [295, 63] on span "Video" at bounding box center [295, 65] width 14 height 13
click at [65, 124] on p "New folder (5)" at bounding box center [91, 125] width 102 height 10
click at [93, 203] on div "​ All files All files ​ New folder New folder ​ New folder (1) New folder (1) ​…" at bounding box center [90, 202] width 136 height 326
click at [153, 28] on icon "button" at bounding box center [153, 27] width 10 height 10
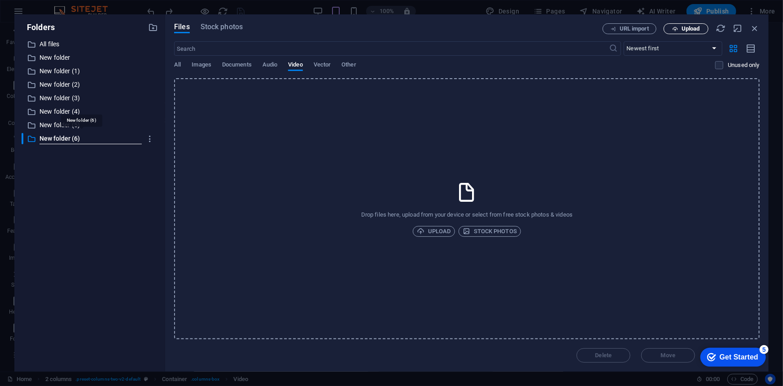
click at [689, 29] on span "Upload" at bounding box center [691, 28] width 18 height 5
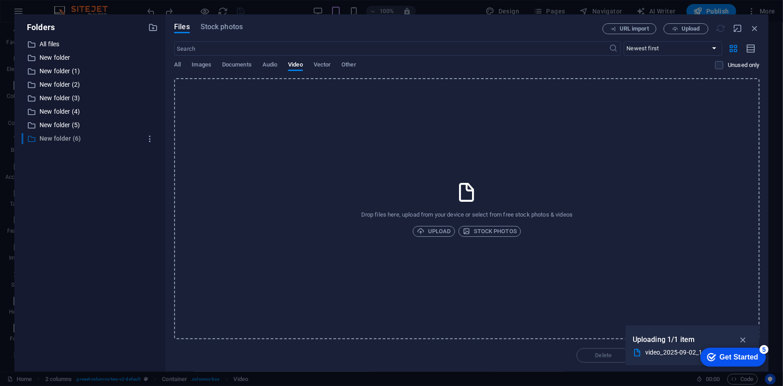
click at [61, 138] on p "New folder (6)" at bounding box center [91, 138] width 102 height 10
click at [442, 230] on span "Upload" at bounding box center [434, 231] width 34 height 11
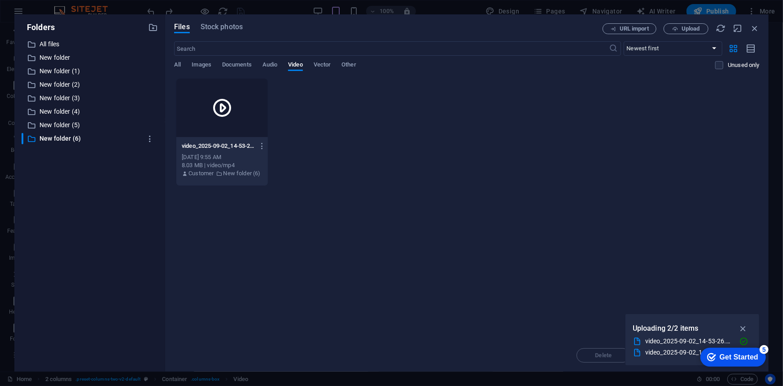
click at [223, 107] on icon at bounding box center [222, 108] width 22 height 22
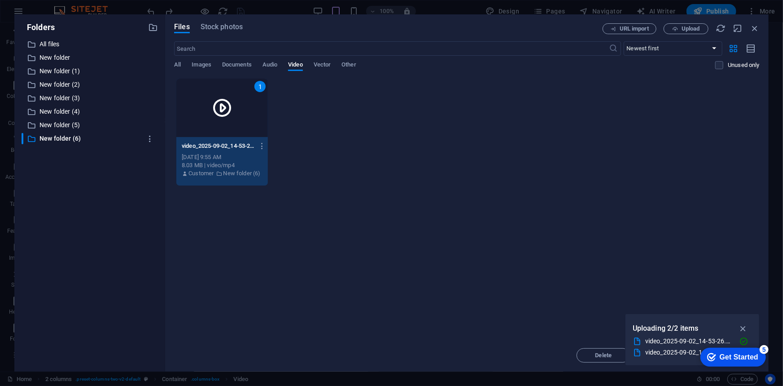
click at [441, 192] on div "Drop files here to upload them instantly 1 video_2025-09-02_14-53-26-fiJXwlkj88…" at bounding box center [467, 208] width 586 height 261
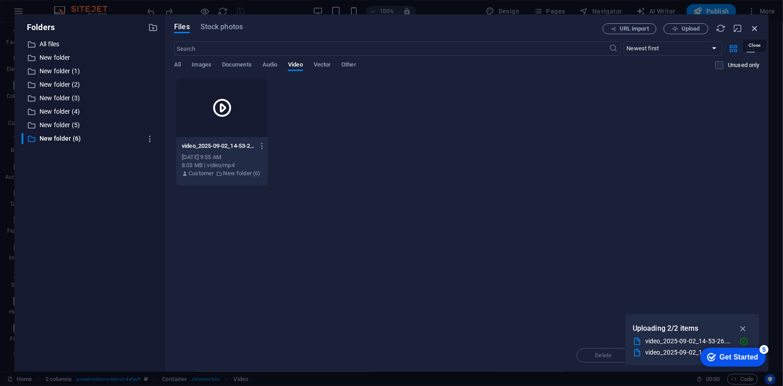
click at [759, 27] on icon "button" at bounding box center [755, 28] width 10 height 10
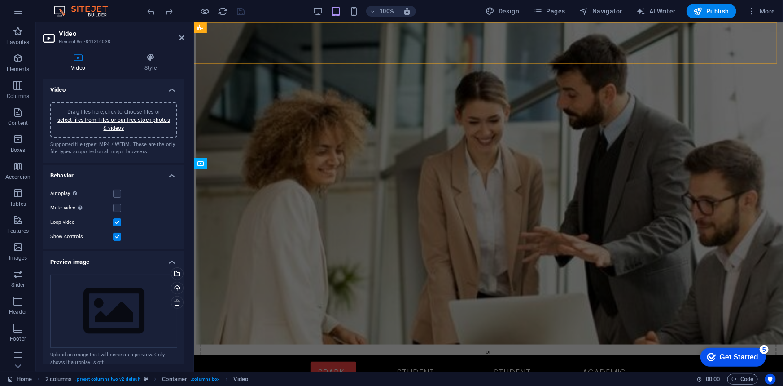
scroll to position [5031, 0]
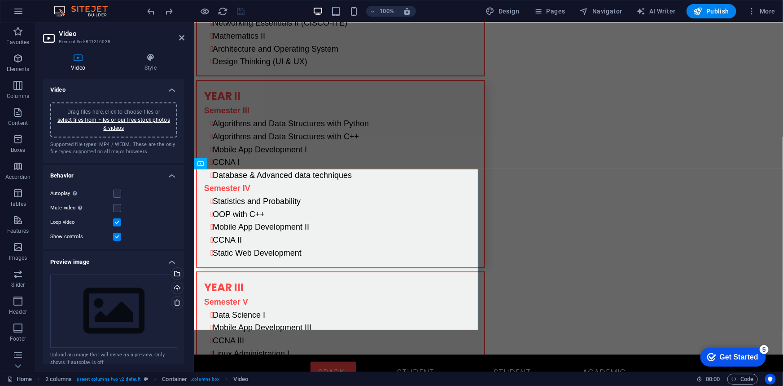
click at [139, 123] on div "Drag files here, click to choose files or select files from Files or our free s…" at bounding box center [114, 120] width 116 height 24
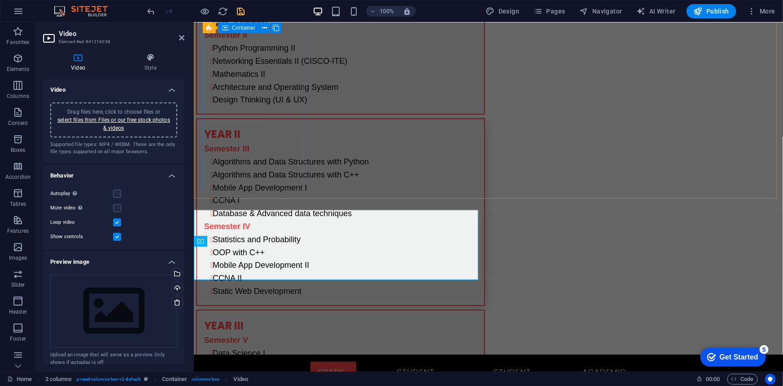
scroll to position [4990, 0]
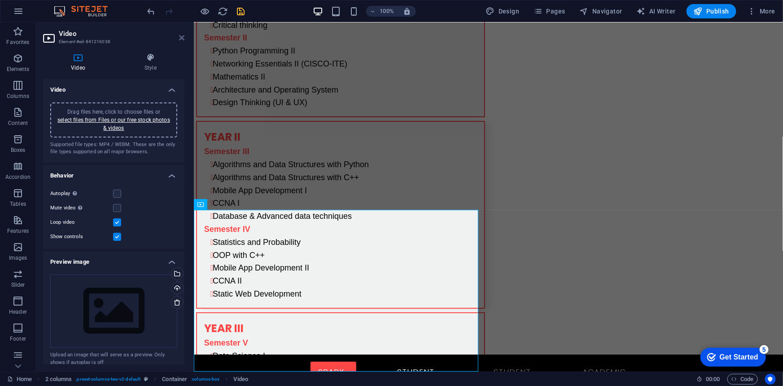
click at [182, 37] on icon at bounding box center [181, 37] width 5 height 7
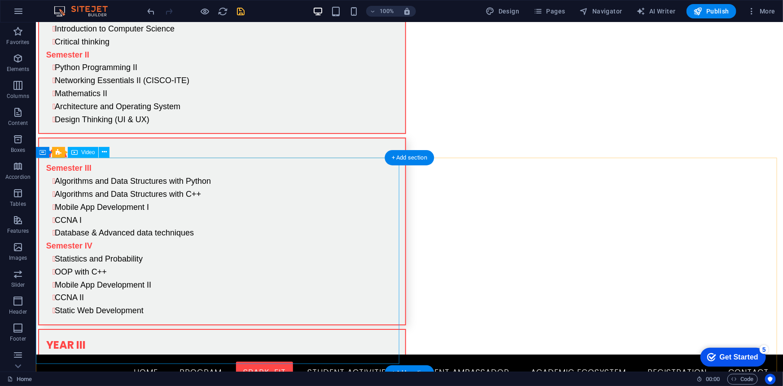
scroll to position [4930, 0]
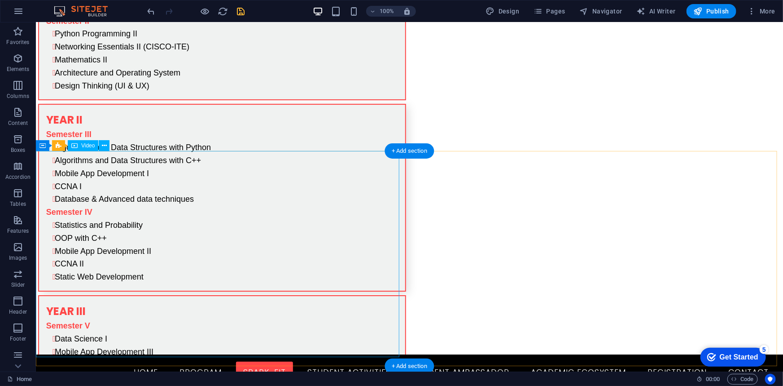
select select "%"
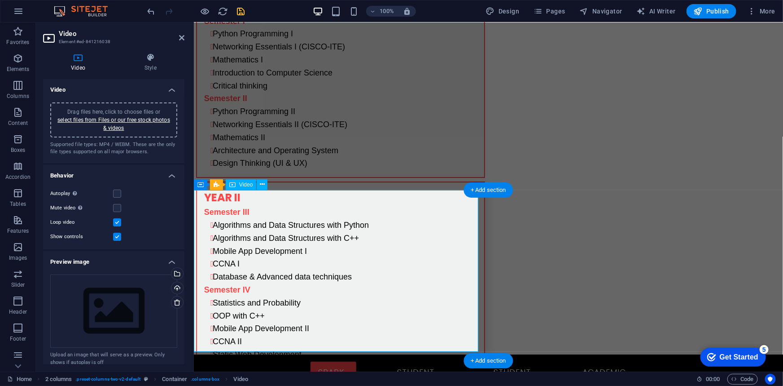
scroll to position [5011, 0]
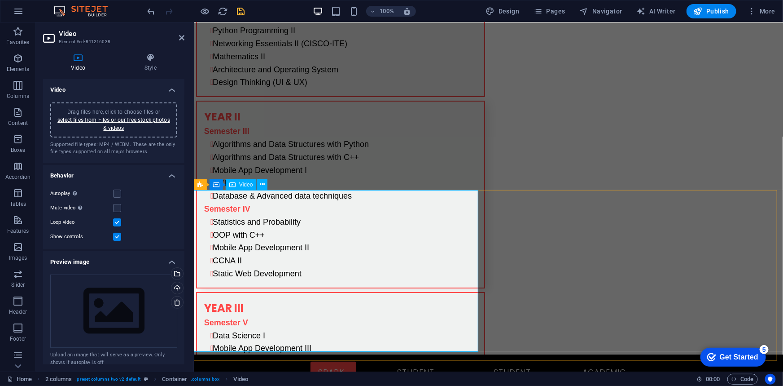
click at [180, 35] on icon at bounding box center [181, 37] width 5 height 7
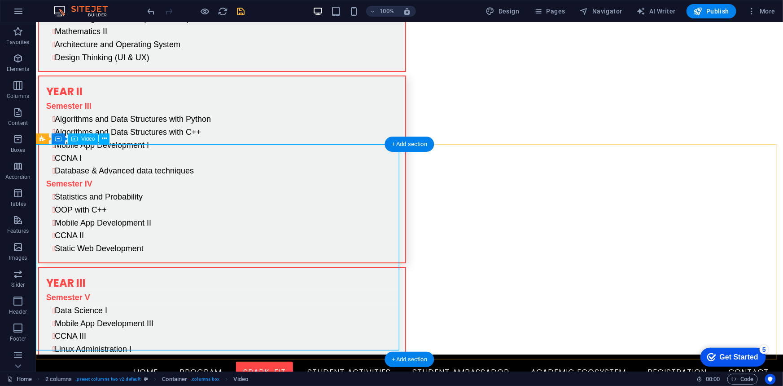
scroll to position [5093, 0]
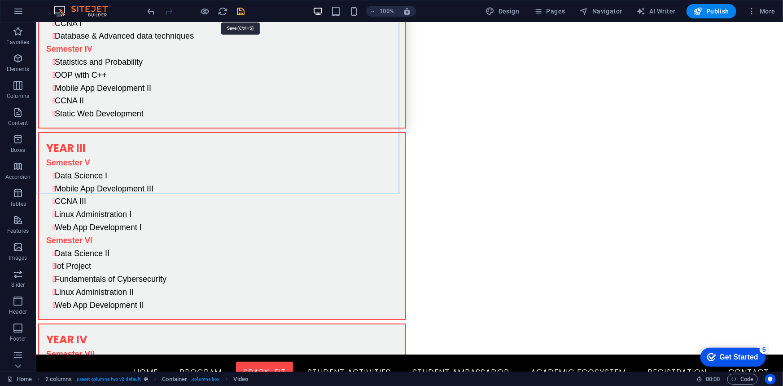
click at [240, 13] on icon "save" at bounding box center [241, 11] width 10 height 10
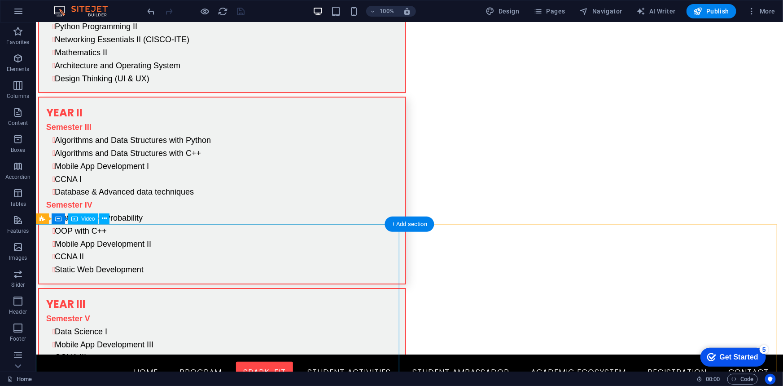
scroll to position [5011, 0]
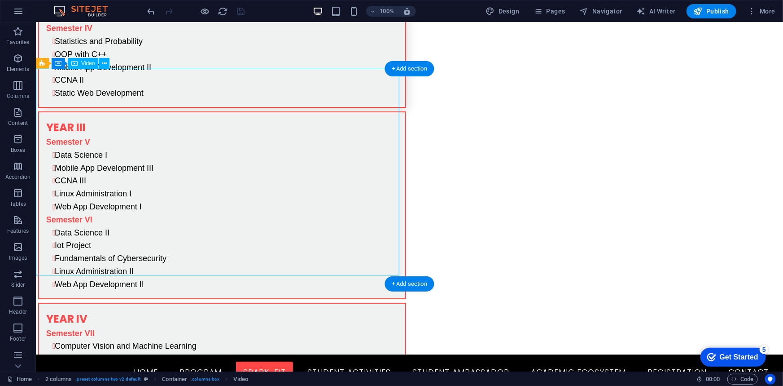
select select "%"
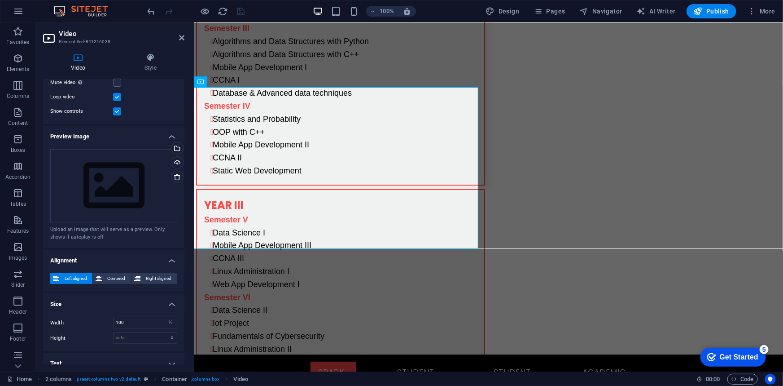
scroll to position [134, 0]
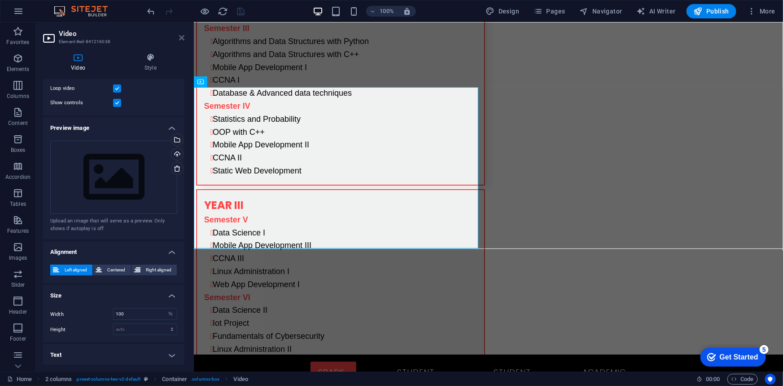
click at [183, 37] on icon at bounding box center [181, 37] width 5 height 7
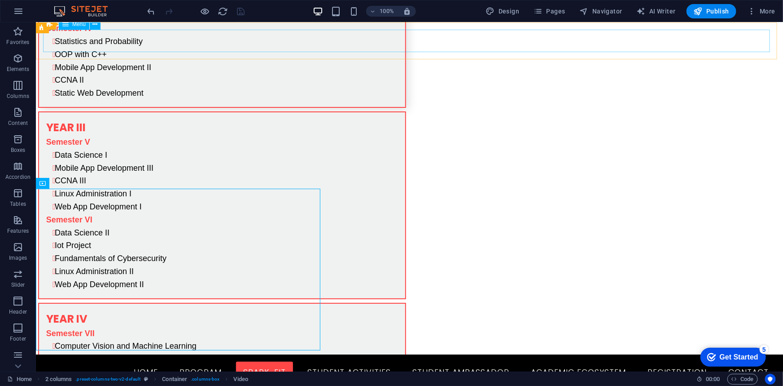
scroll to position [5011, 0]
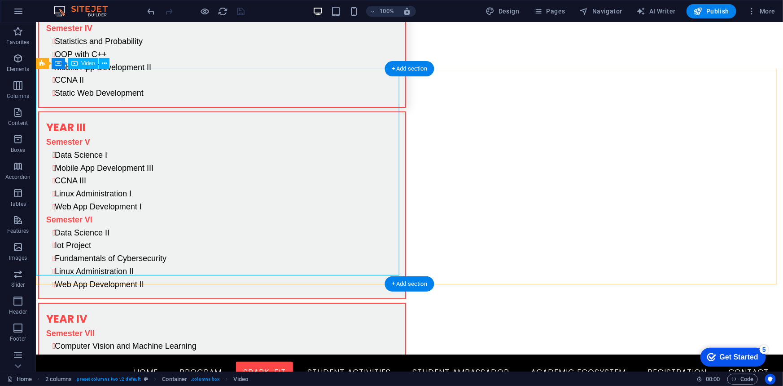
select select "%"
